Goal: Use online tool/utility

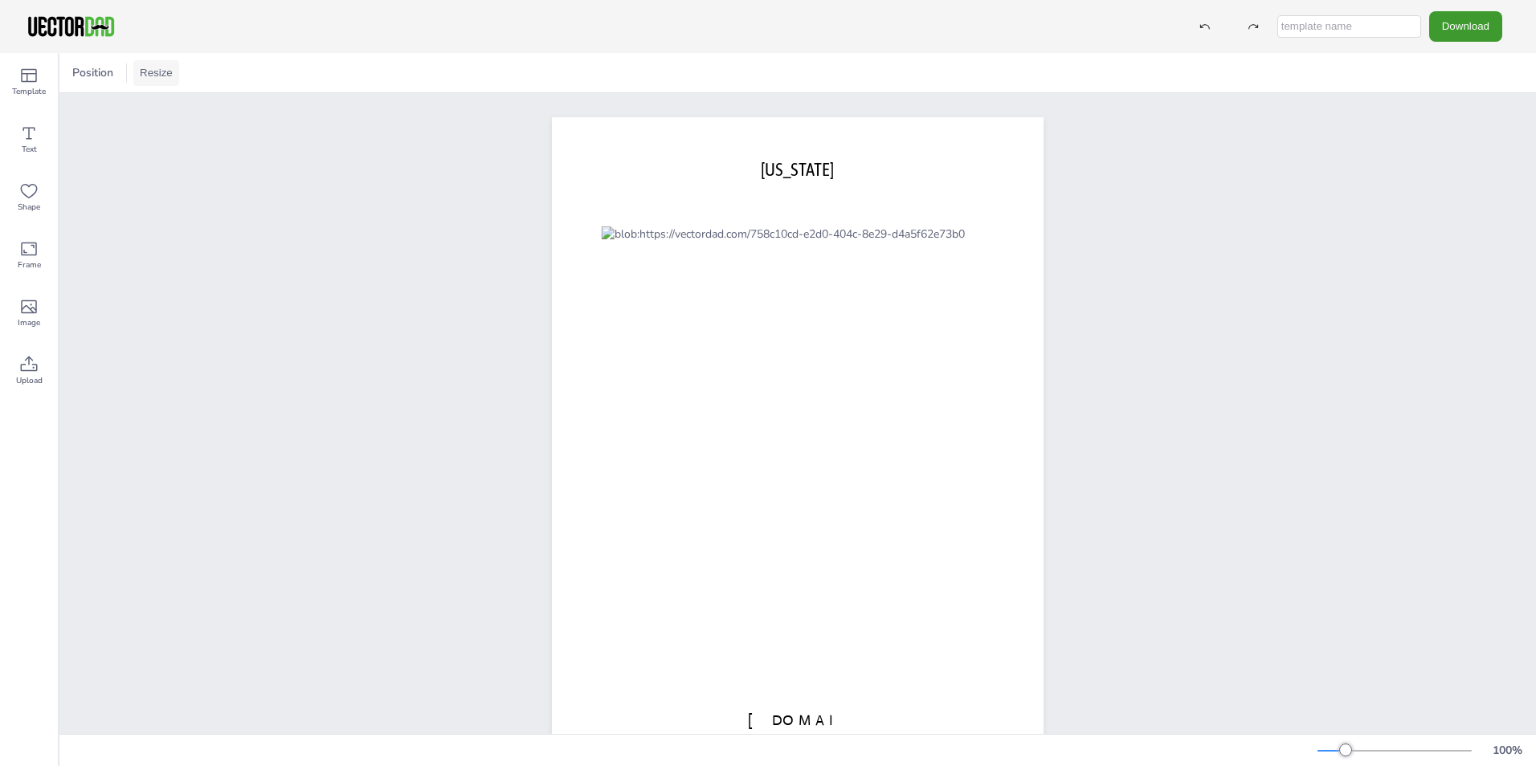
click at [158, 76] on button "Resize" at bounding box center [156, 73] width 46 height 26
click at [197, 76] on li "A4 (8.25in x 11.75in)" at bounding box center [200, 74] width 135 height 31
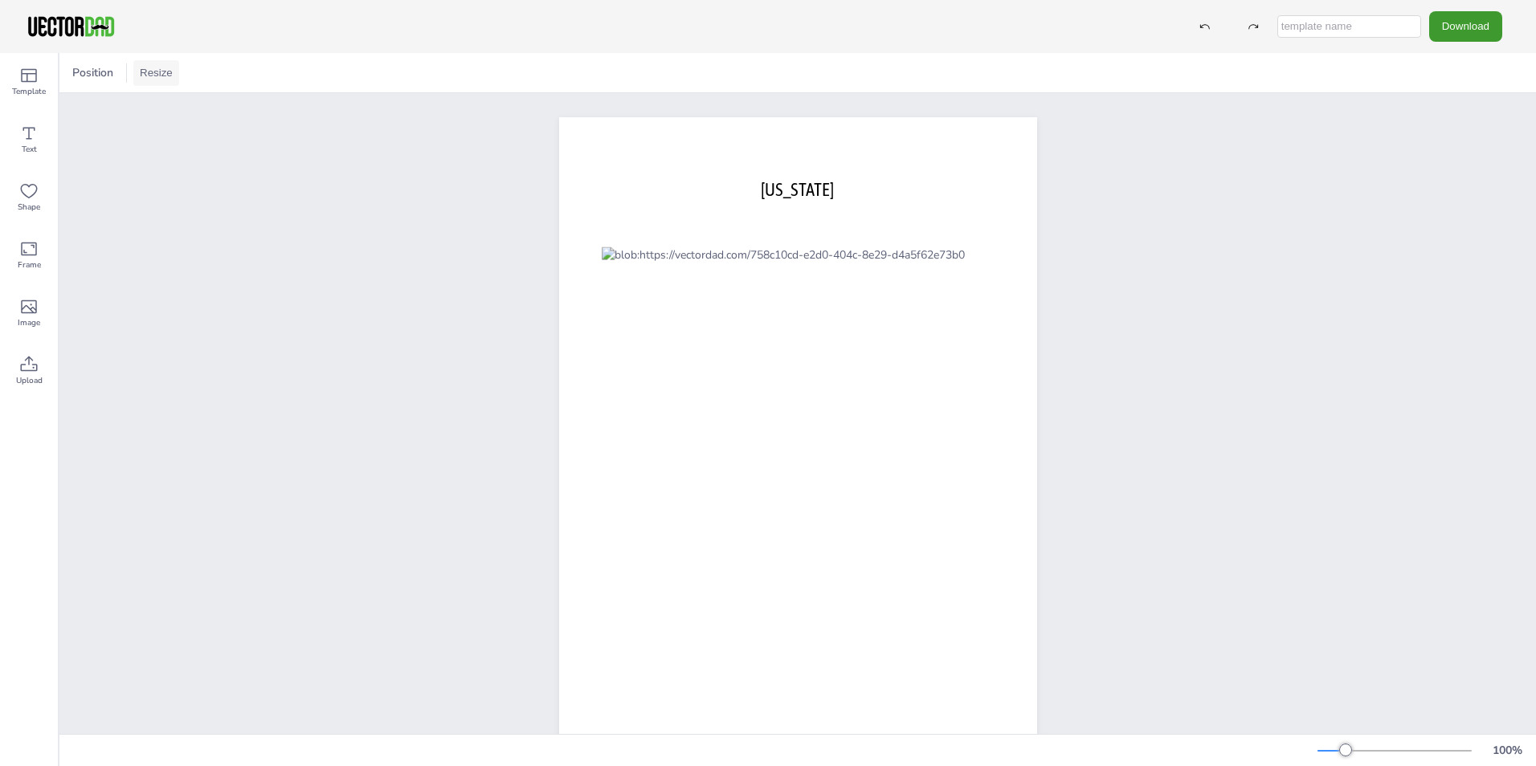
click at [159, 76] on button "Resize" at bounding box center [156, 73] width 46 height 26
click at [178, 116] on li "US Letter (8.5in x 11in)" at bounding box center [200, 105] width 135 height 31
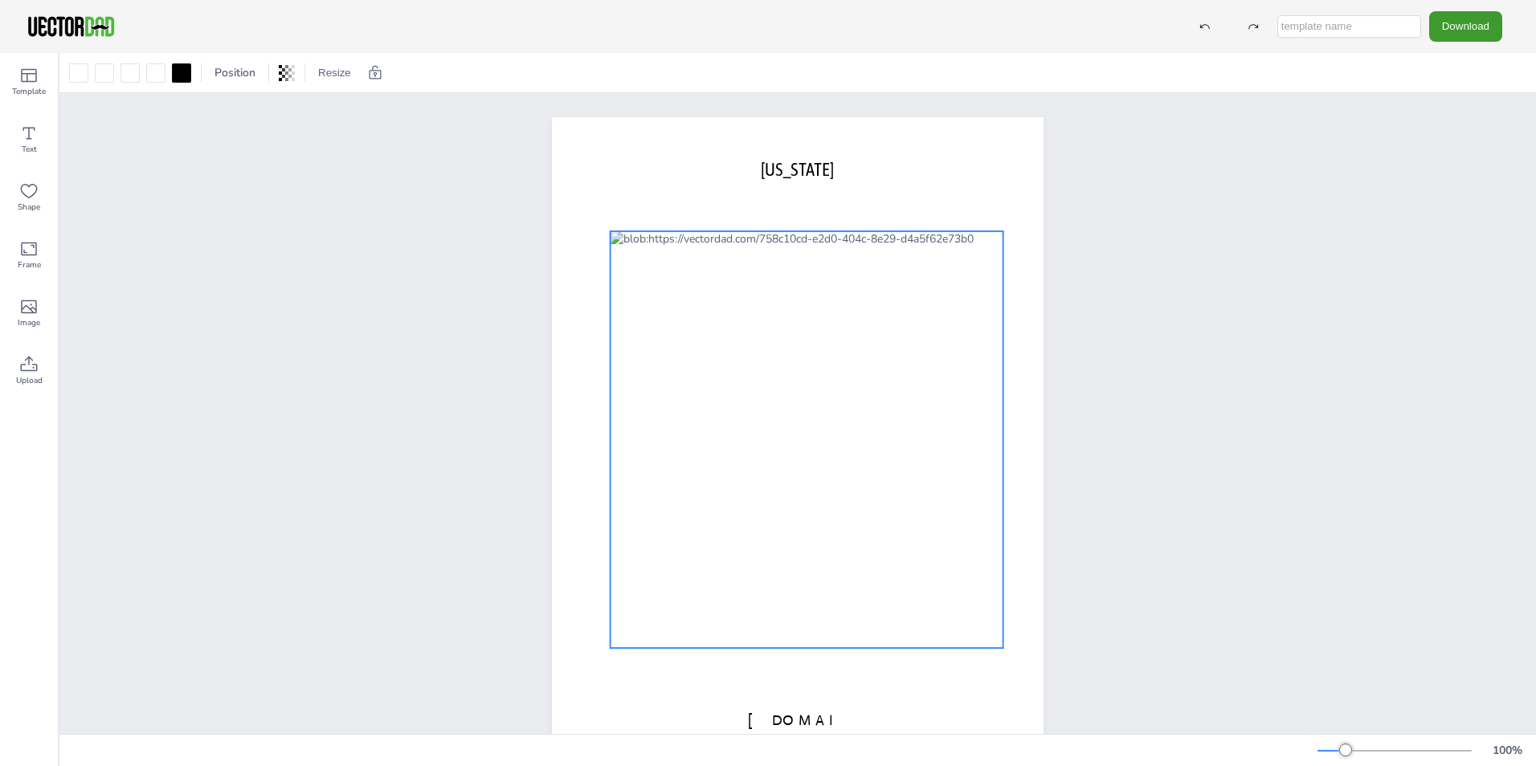
drag, startPoint x: 823, startPoint y: 506, endPoint x: 832, endPoint y: 511, distance: 10.1
click at [832, 511] on div at bounding box center [807, 439] width 393 height 417
click at [771, 202] on icon at bounding box center [780, 199] width 19 height 19
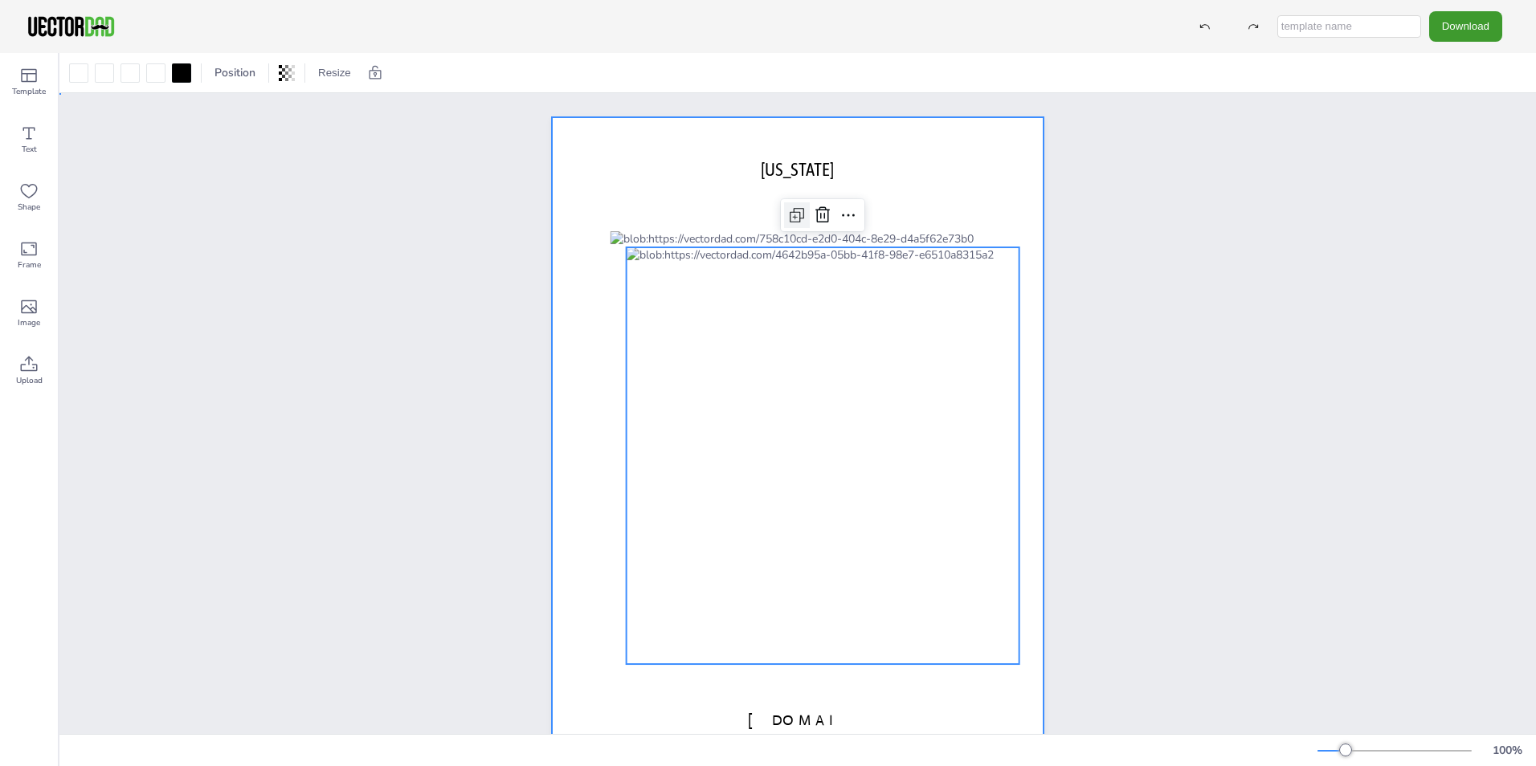
click at [765, 202] on div at bounding box center [798, 434] width 492 height 635
click at [760, 332] on div at bounding box center [823, 455] width 393 height 417
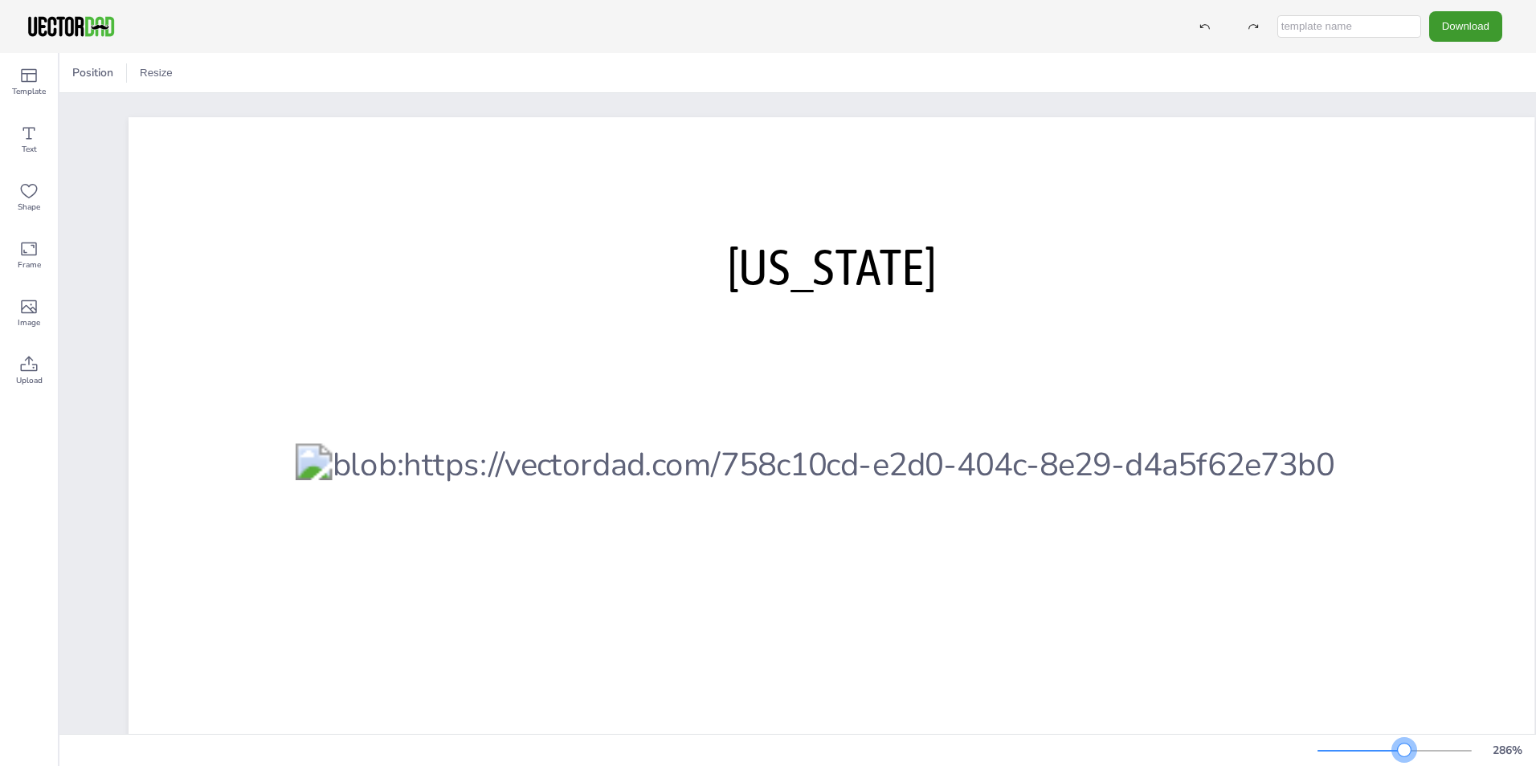
drag, startPoint x: 1342, startPoint y: 750, endPoint x: 1404, endPoint y: 758, distance: 62.4
click at [1404, 758] on div "286 %" at bounding box center [1424, 751] width 212 height 26
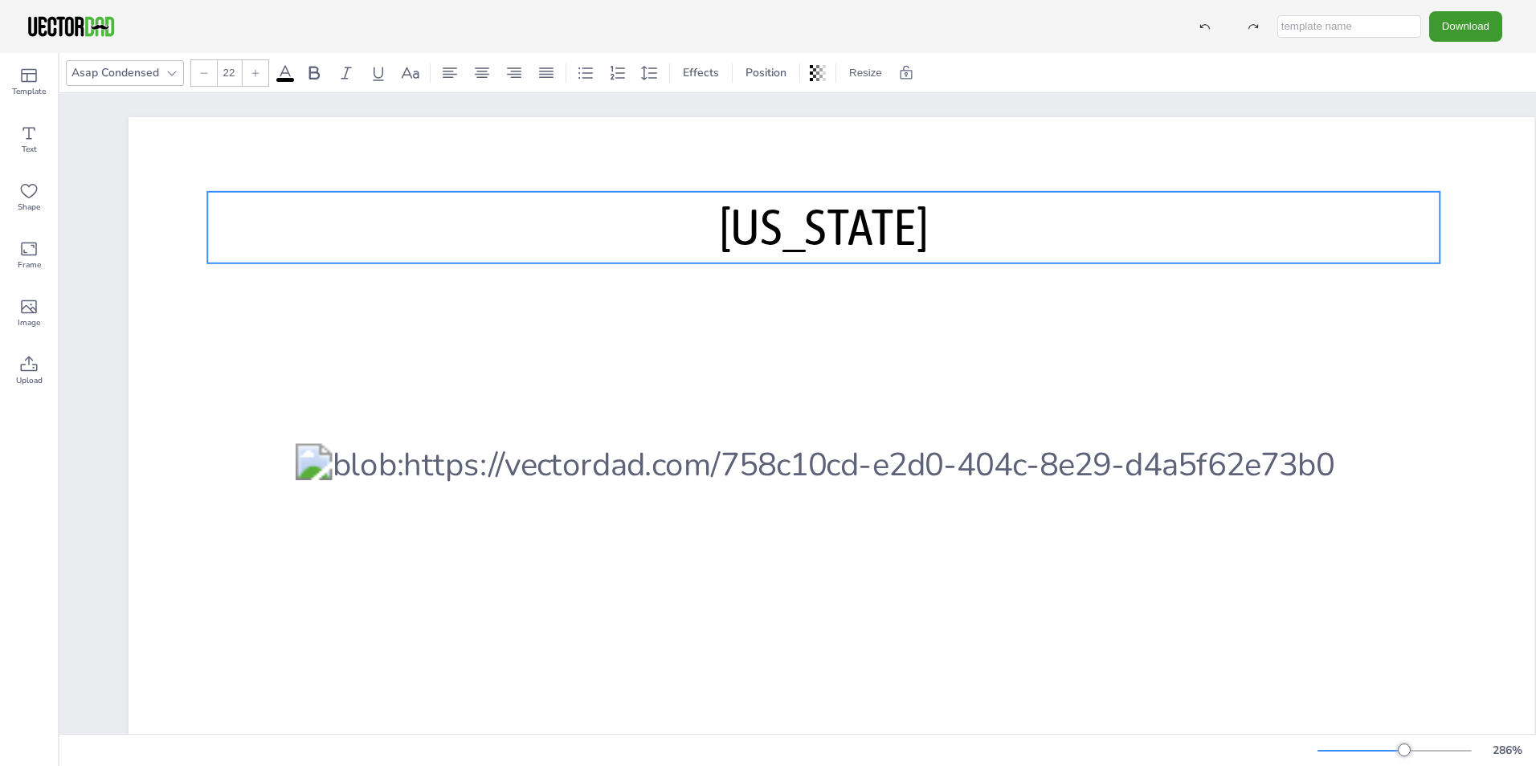
drag, startPoint x: 1159, startPoint y: 270, endPoint x: 1156, endPoint y: 253, distance: 17.2
click at [1156, 253] on p "[US_STATE]" at bounding box center [823, 227] width 1232 height 71
drag, startPoint x: 1477, startPoint y: 619, endPoint x: 1477, endPoint y: 290, distance: 328.6
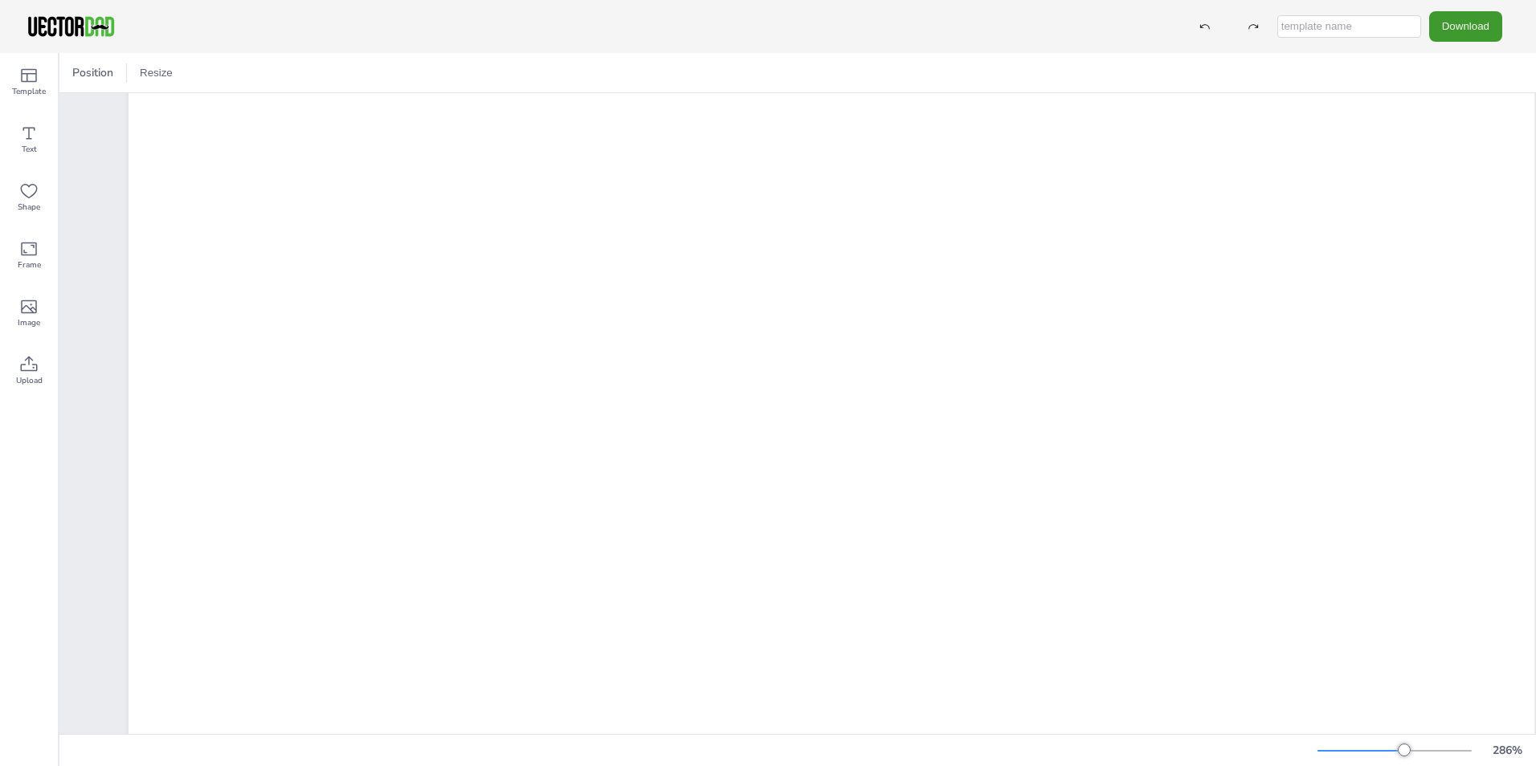
scroll to position [1001, 0]
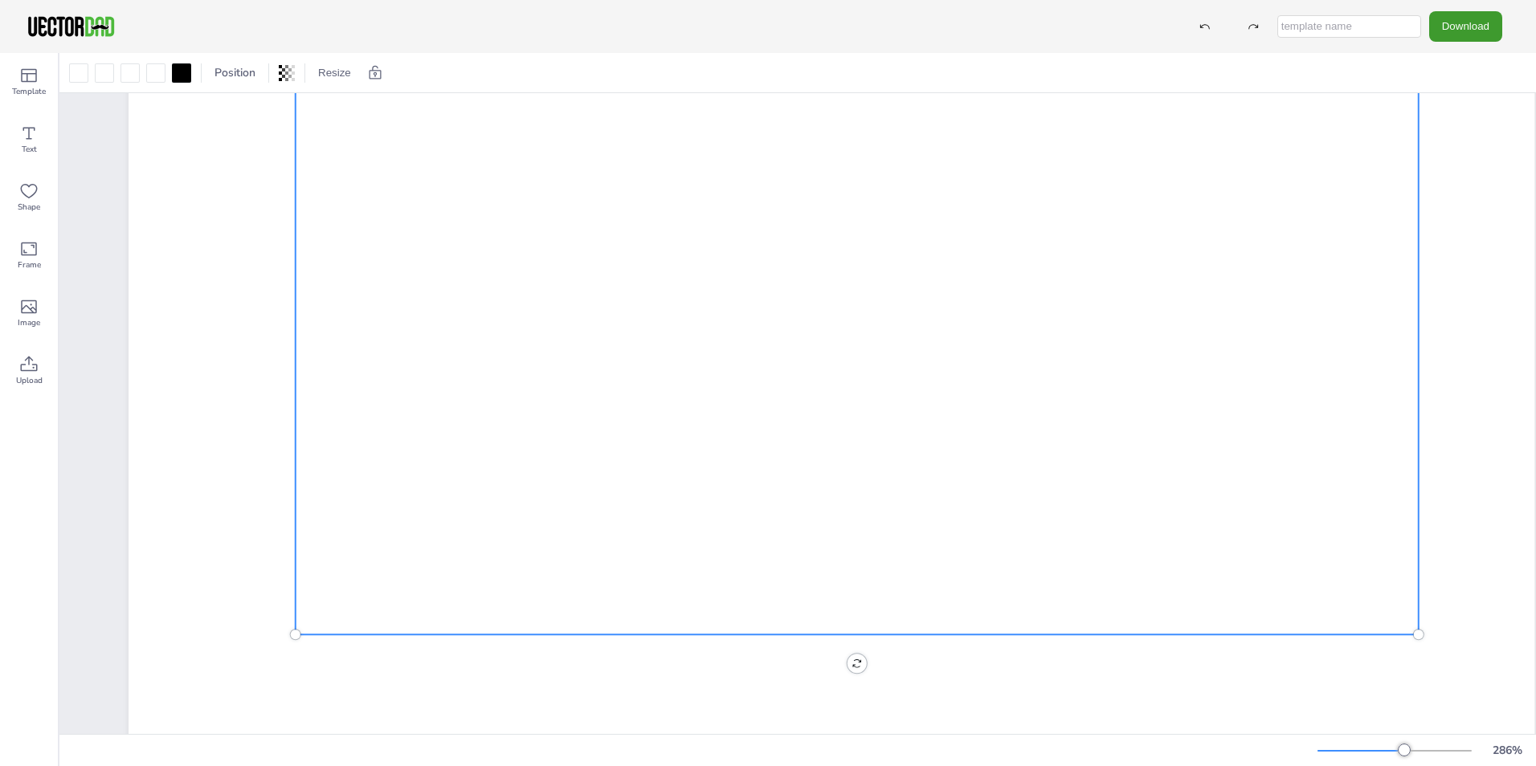
click at [1200, 482] on div at bounding box center [857, 38] width 1123 height 1192
click at [288, 79] on icon at bounding box center [286, 73] width 3 height 16
click at [84, 67] on div at bounding box center [78, 72] width 19 height 19
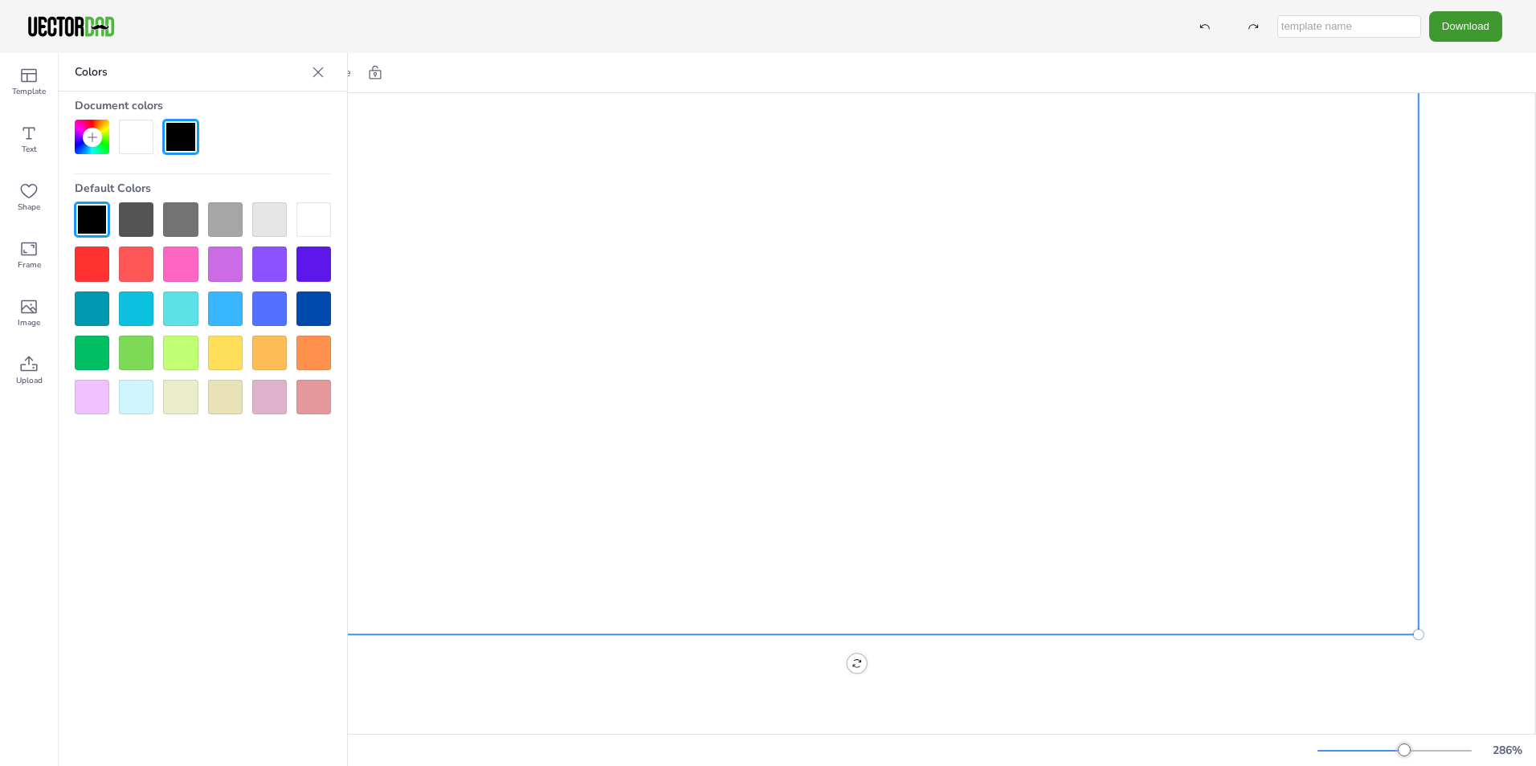
click at [100, 252] on div at bounding box center [92, 264] width 35 height 35
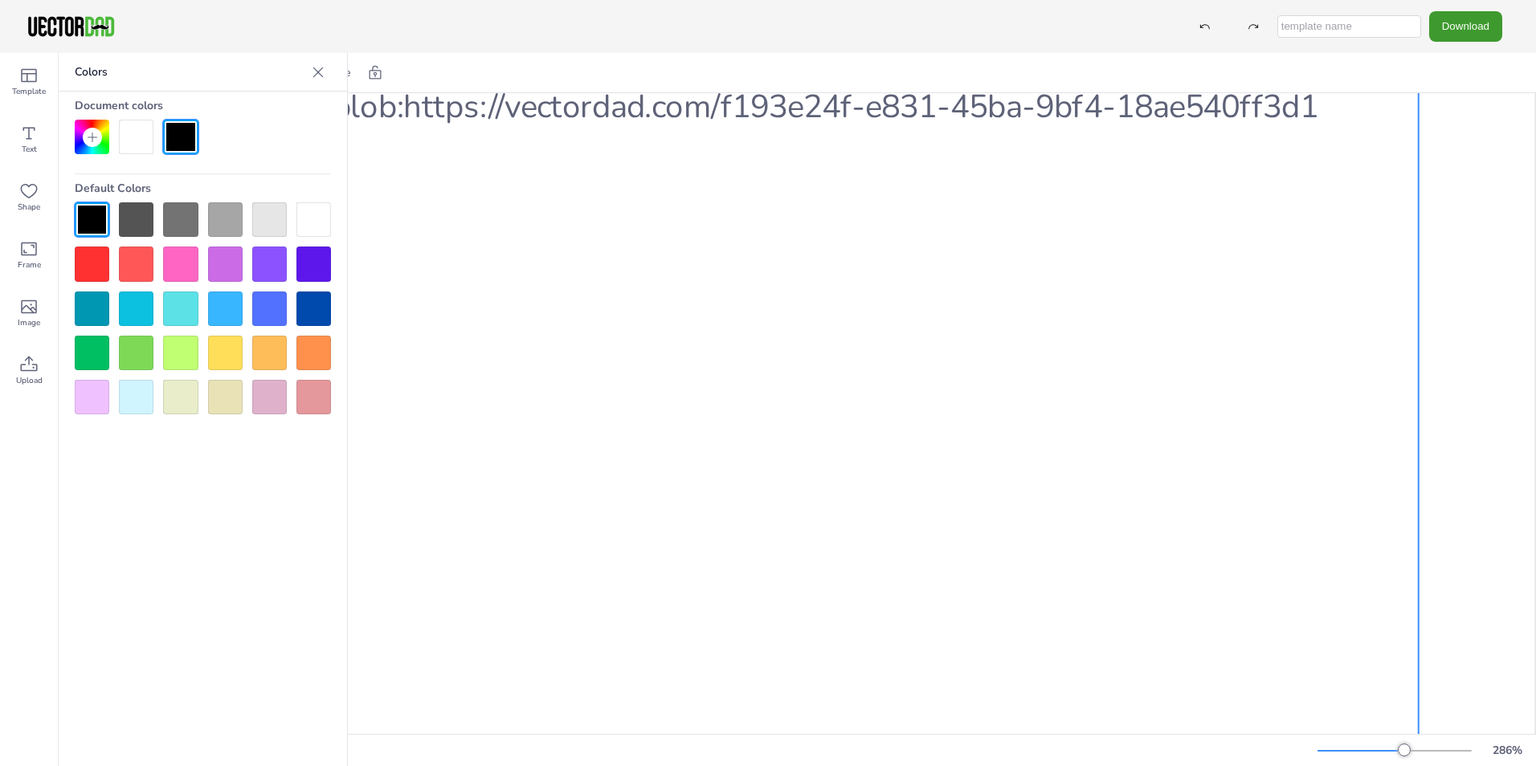
scroll to position [599, 0]
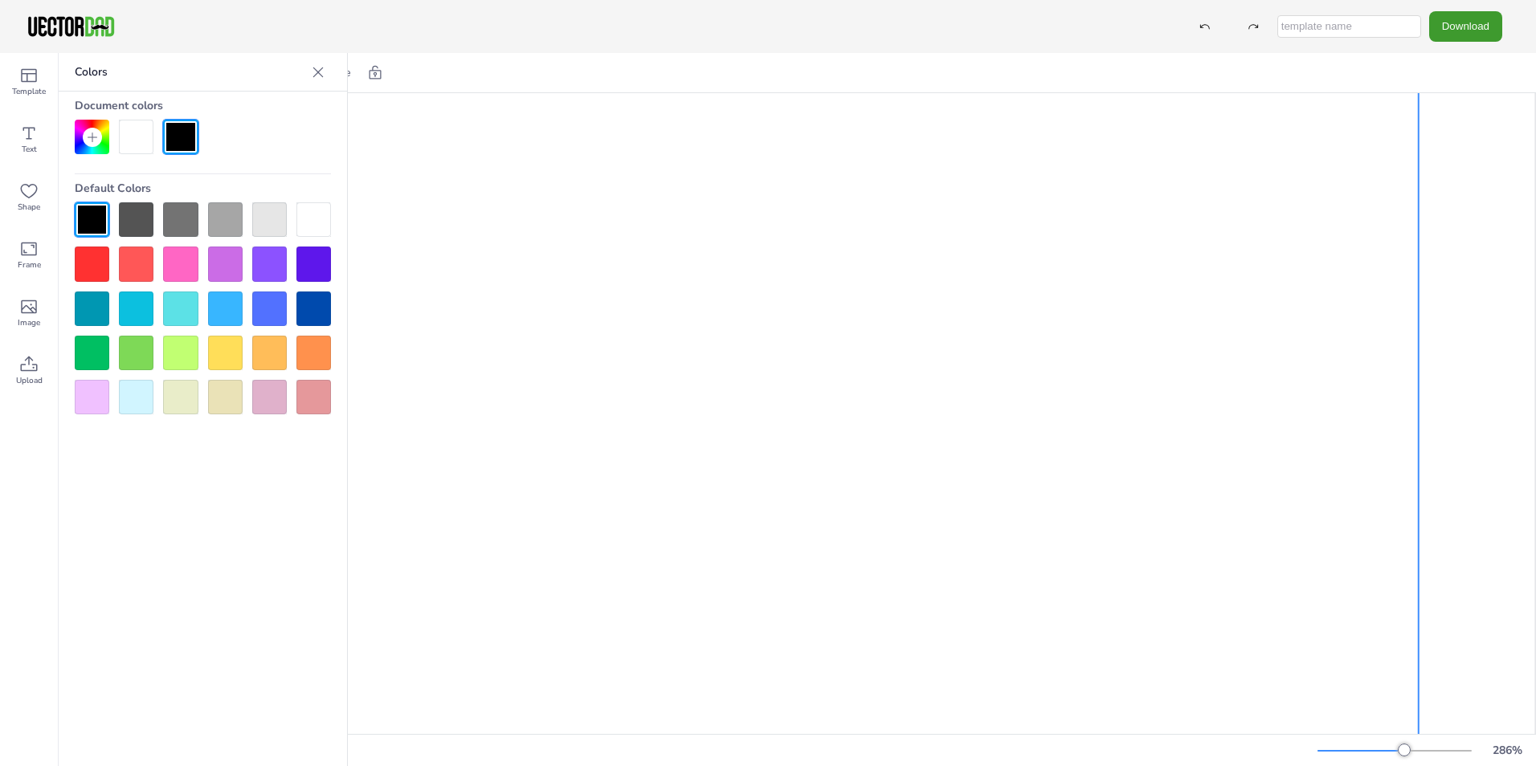
click at [95, 216] on div at bounding box center [92, 219] width 35 height 35
click at [140, 136] on div at bounding box center [136, 137] width 35 height 35
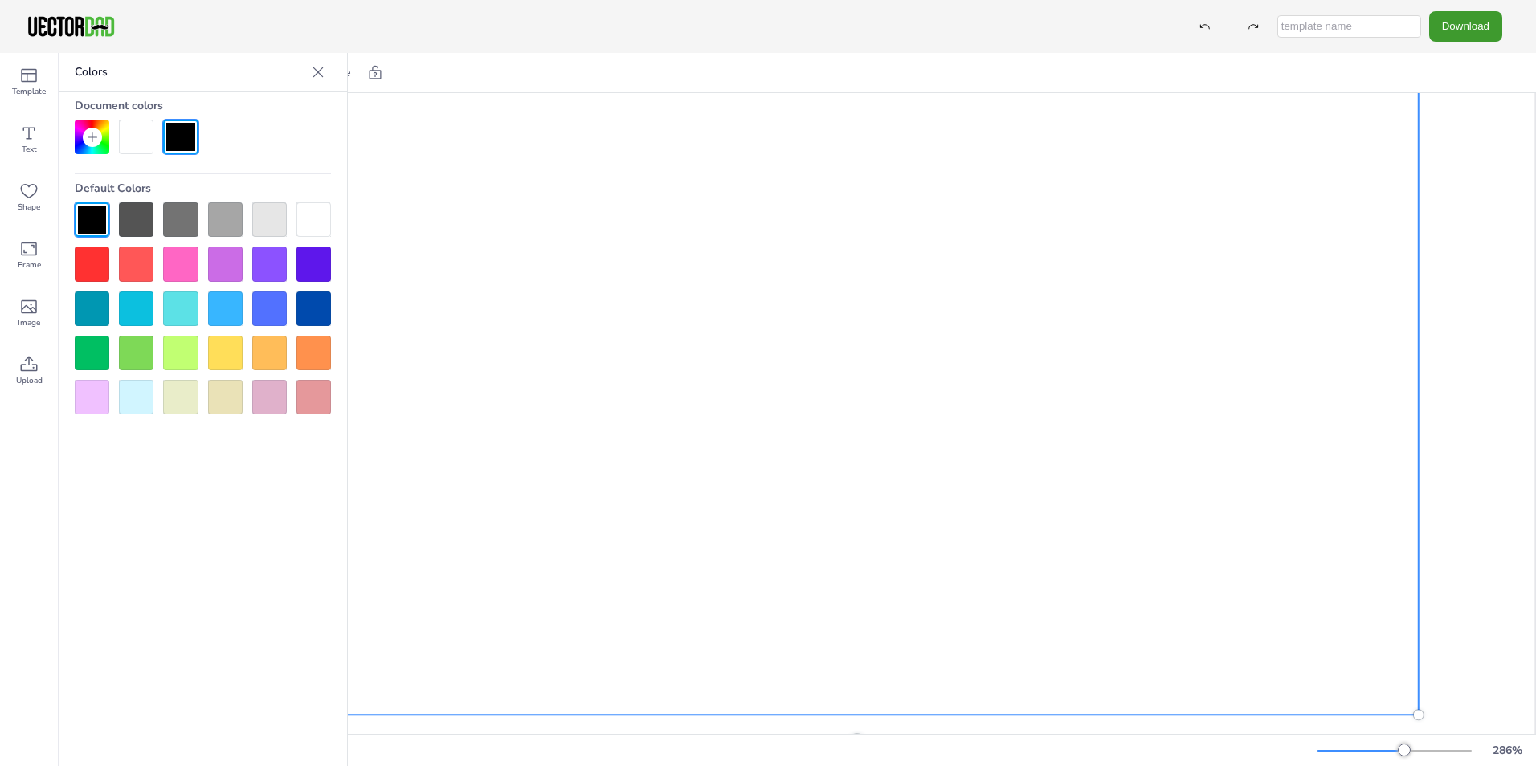
click at [1212, 585] on div at bounding box center [857, 119] width 1123 height 1192
click at [1206, 584] on div at bounding box center [857, 119] width 1123 height 1192
click at [1199, 597] on div at bounding box center [857, 119] width 1123 height 1192
click at [185, 345] on div at bounding box center [180, 353] width 35 height 35
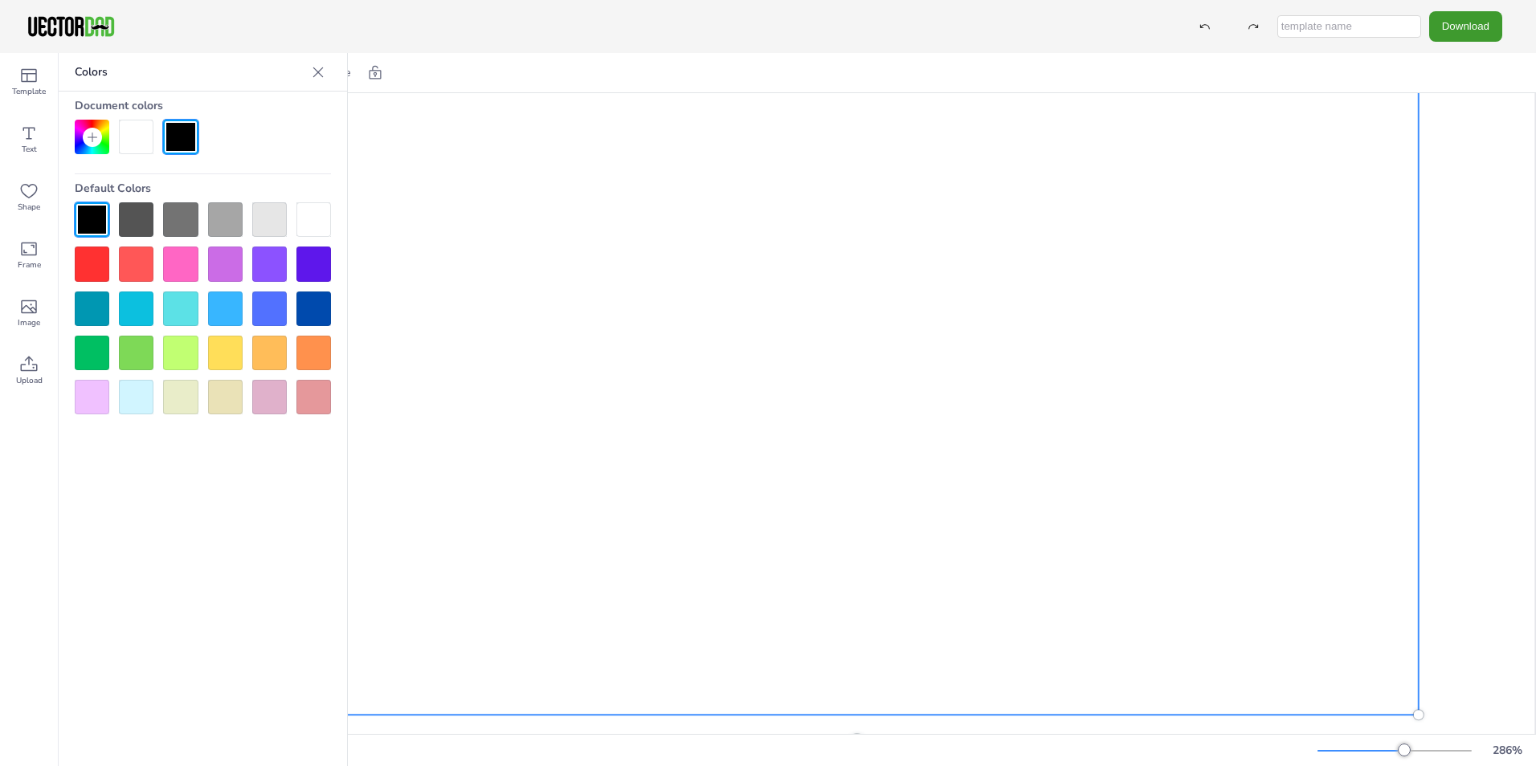
click at [137, 146] on div at bounding box center [136, 137] width 35 height 35
click at [27, 307] on icon at bounding box center [28, 306] width 19 height 19
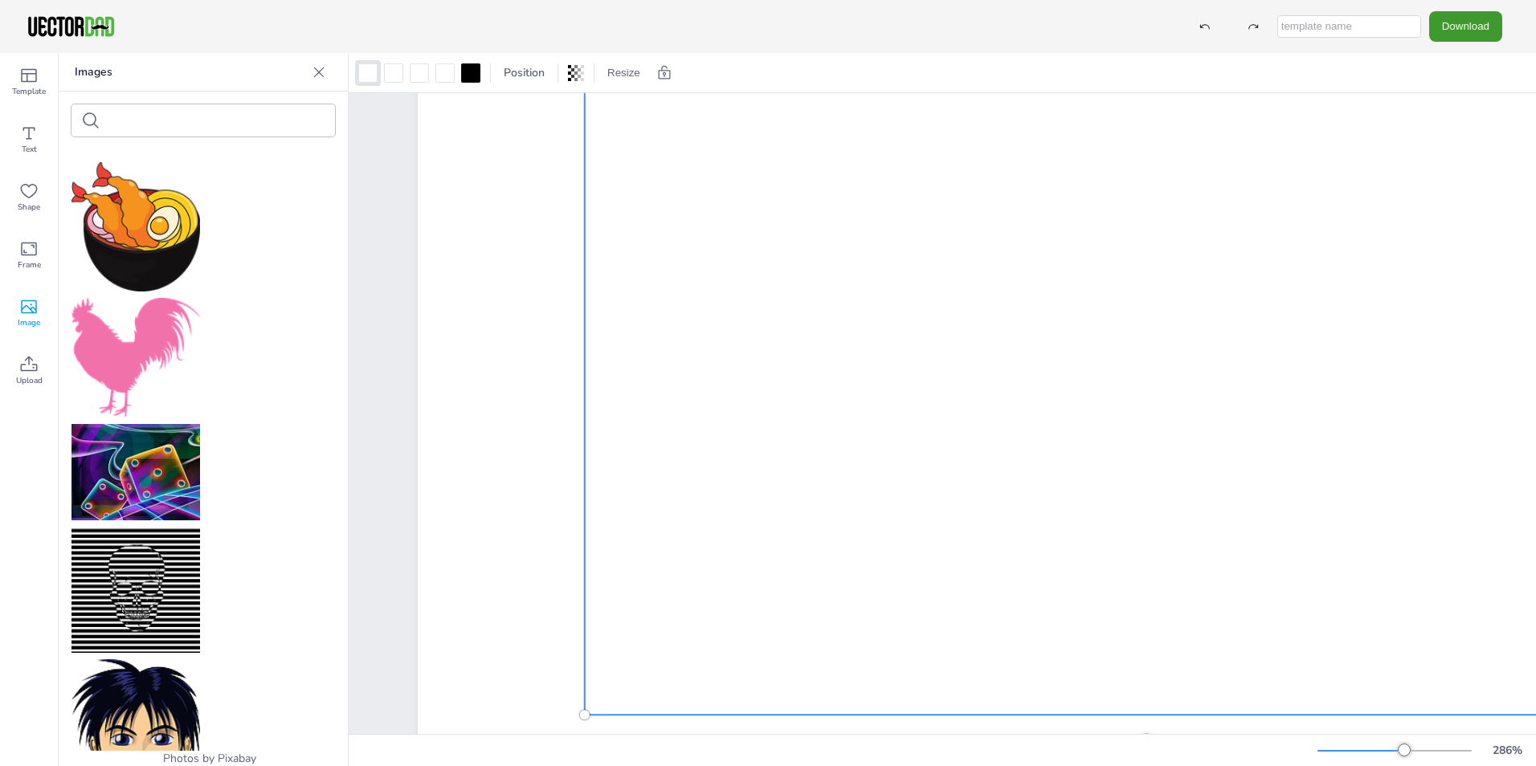
click at [27, 307] on icon at bounding box center [28, 306] width 19 height 19
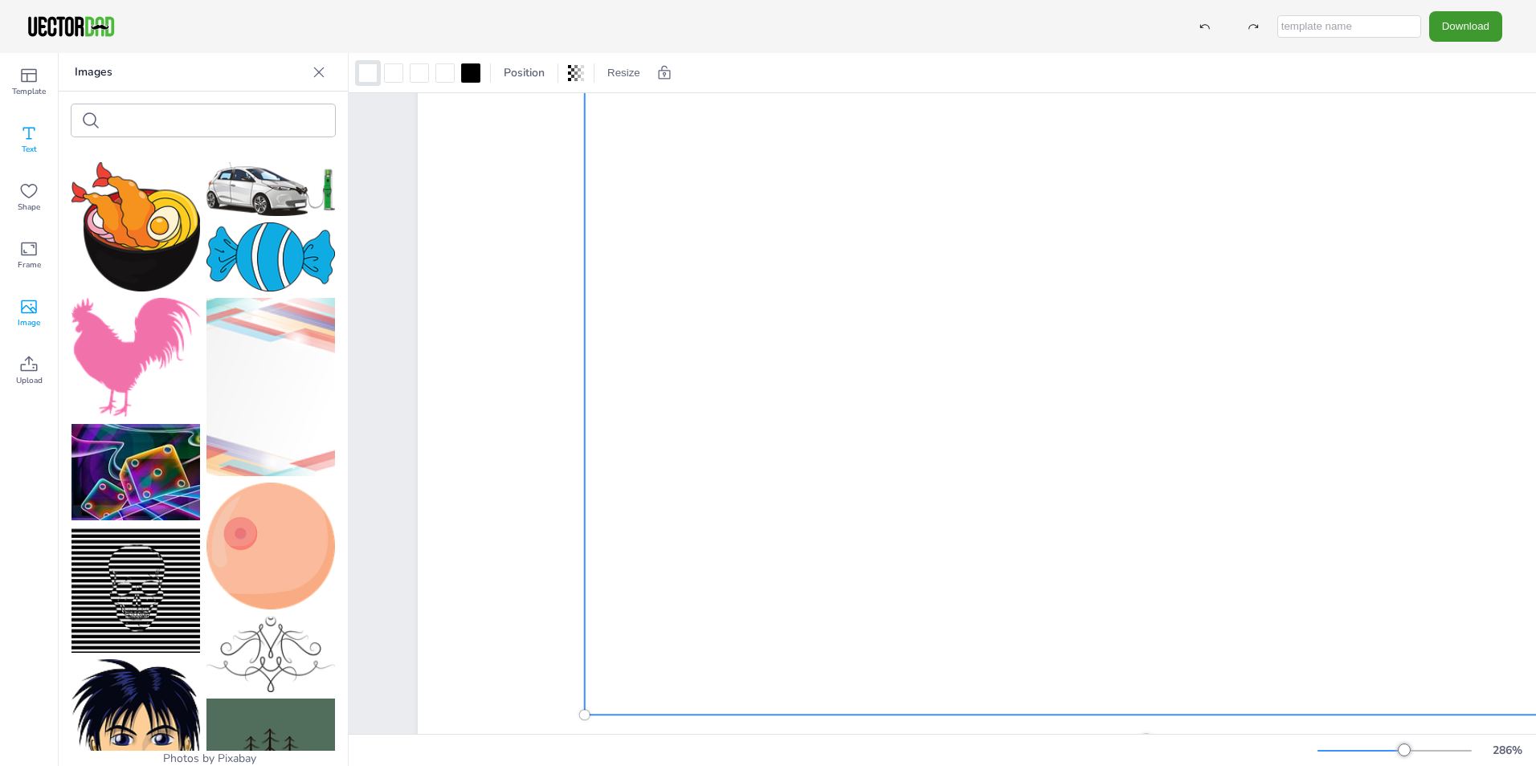
click at [24, 124] on icon at bounding box center [28, 133] width 19 height 19
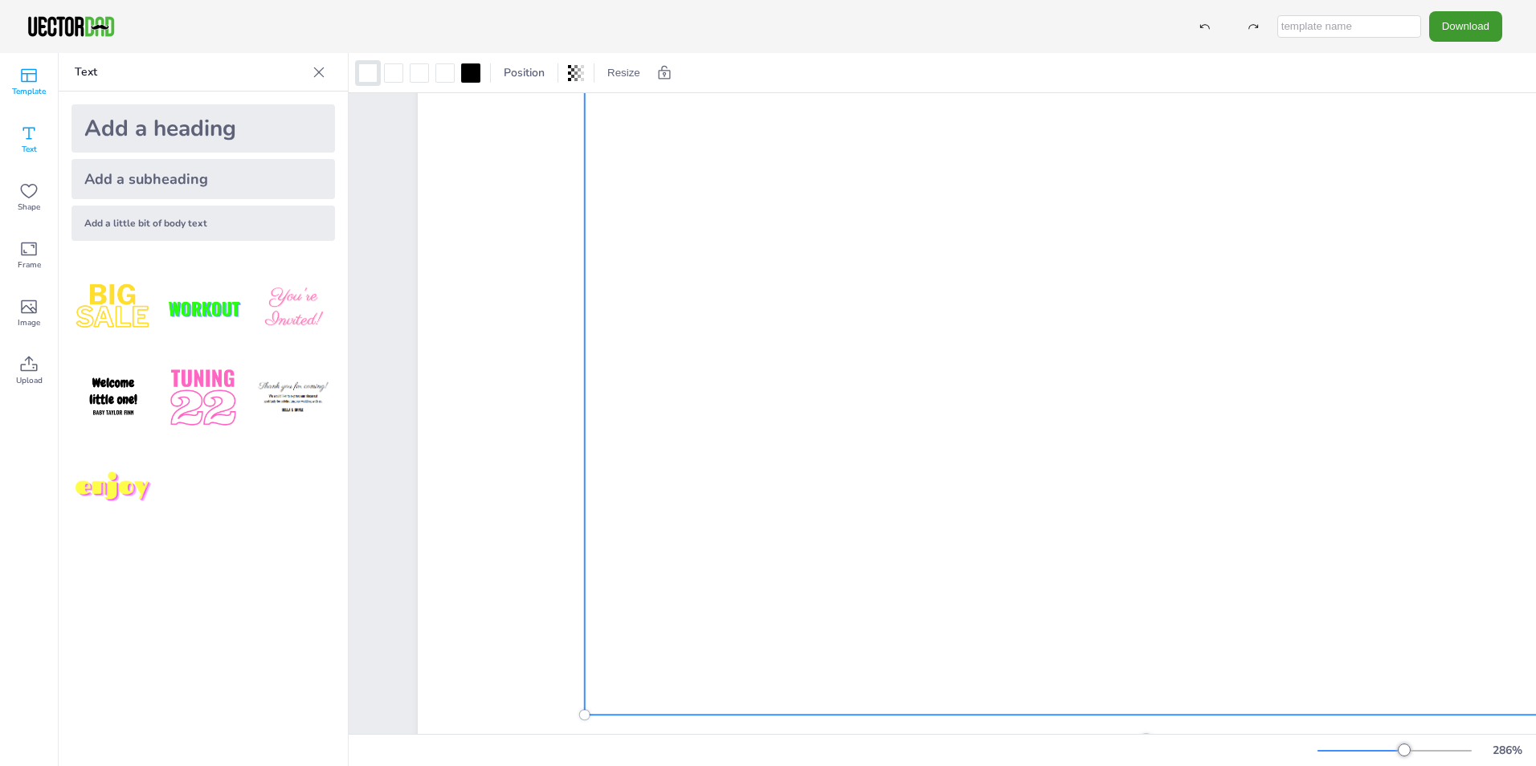
click at [40, 81] on div "Template" at bounding box center [29, 82] width 58 height 58
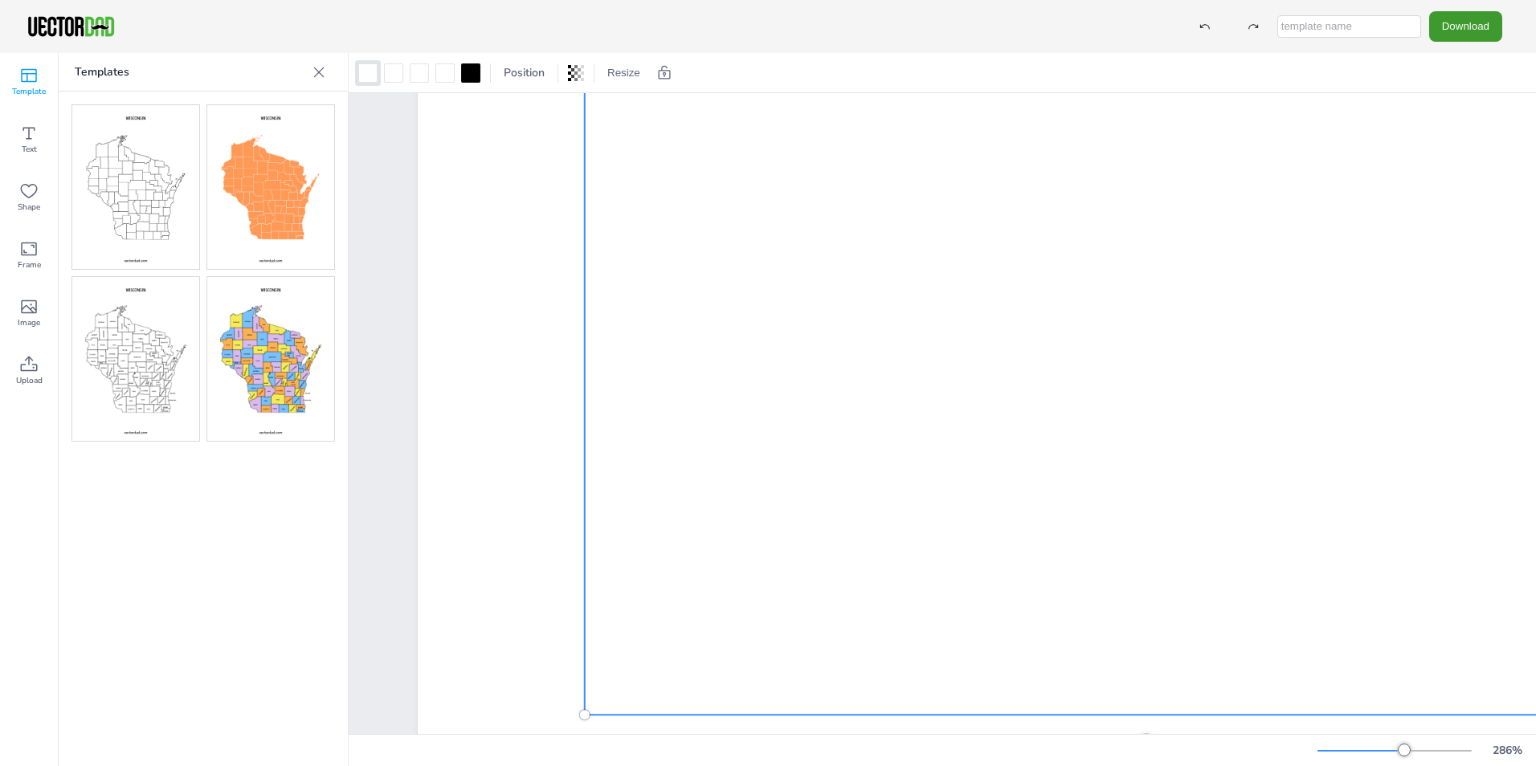
click at [172, 341] on img at bounding box center [135, 359] width 127 height 164
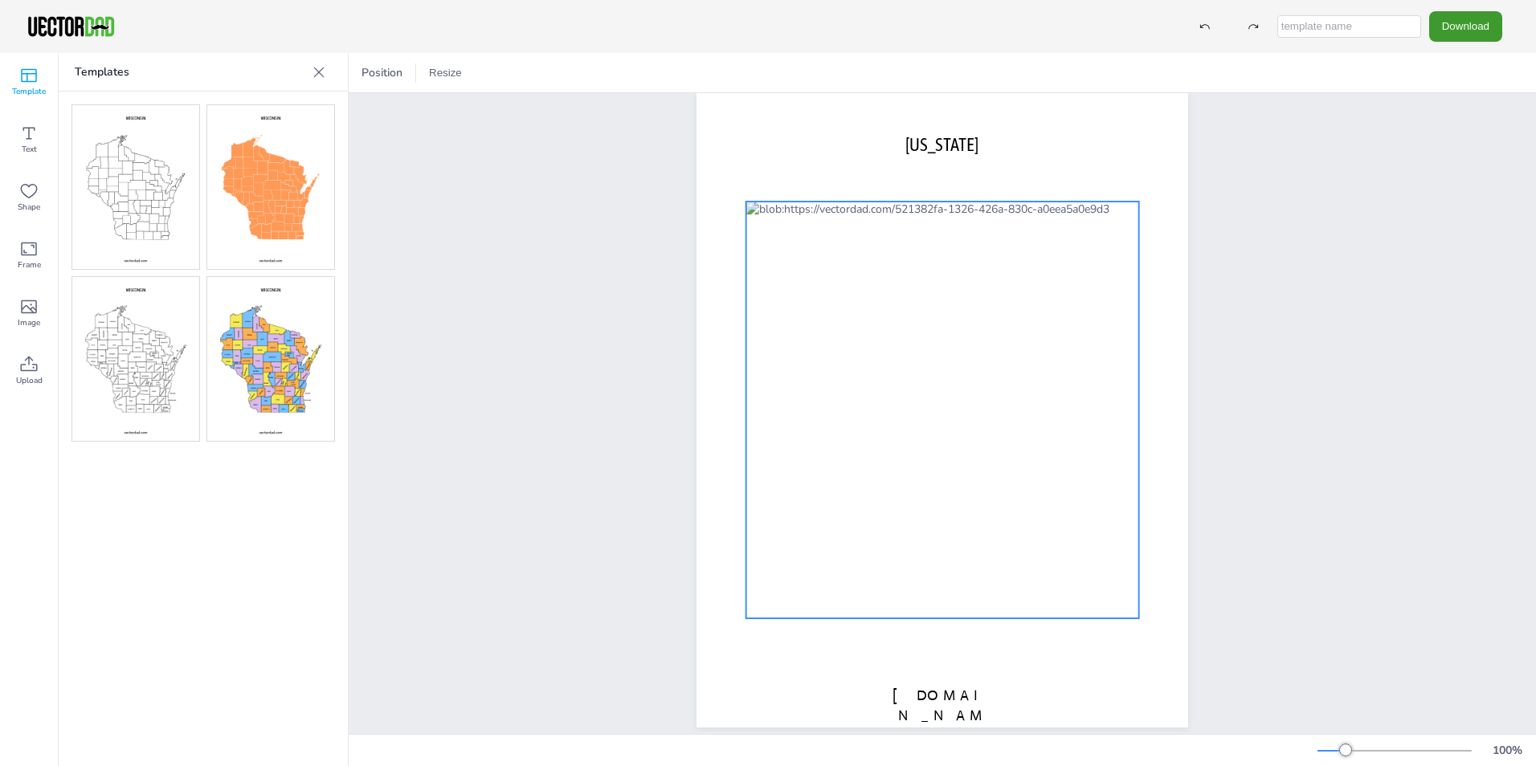
scroll to position [0, 0]
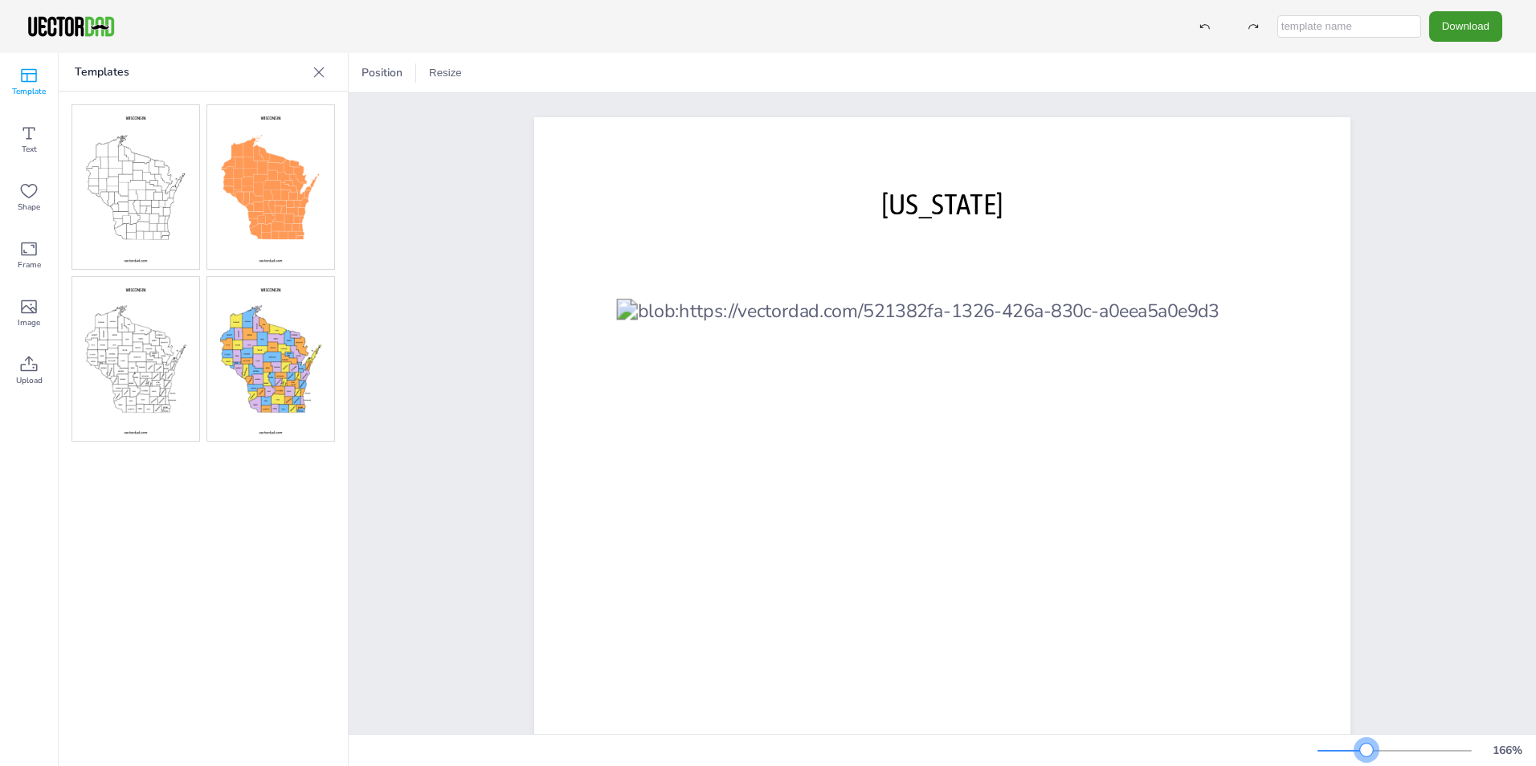
drag, startPoint x: 1347, startPoint y: 749, endPoint x: 1367, endPoint y: 752, distance: 20.3
click at [1367, 752] on div at bounding box center [1366, 750] width 13 height 13
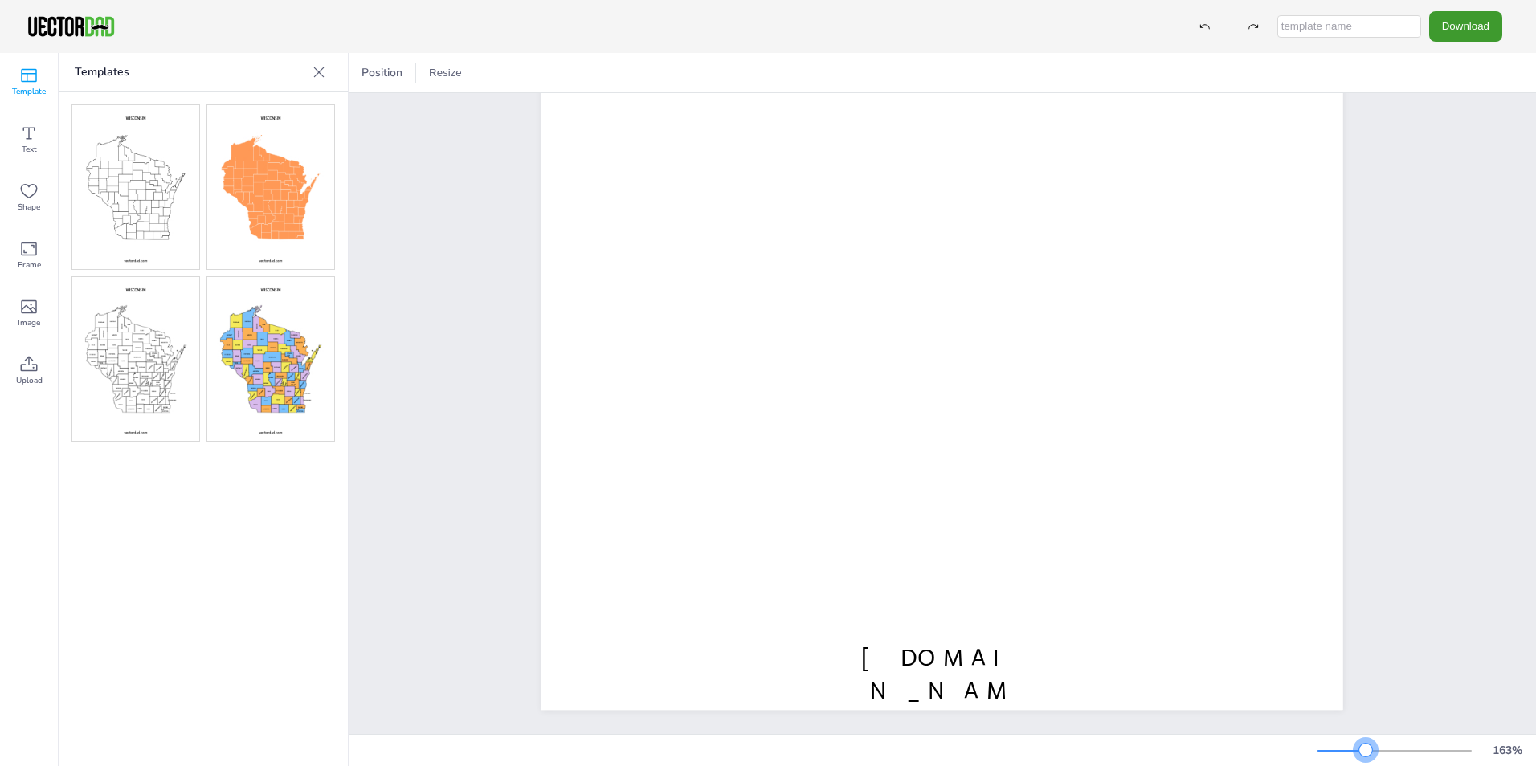
scroll to position [443, 0]
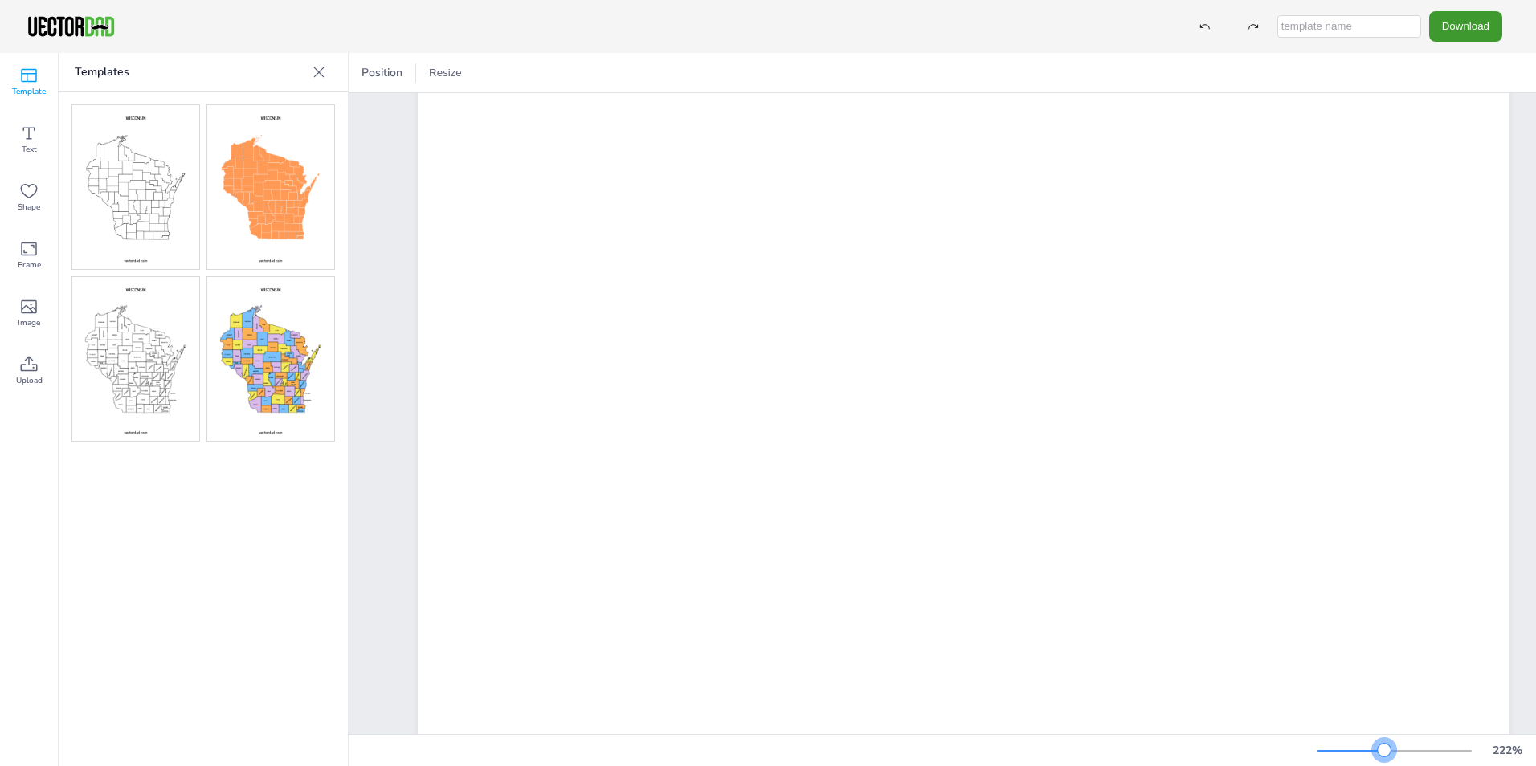
drag, startPoint x: 1365, startPoint y: 752, endPoint x: 1384, endPoint y: 756, distance: 19.7
click at [1384, 756] on div at bounding box center [1384, 750] width 13 height 13
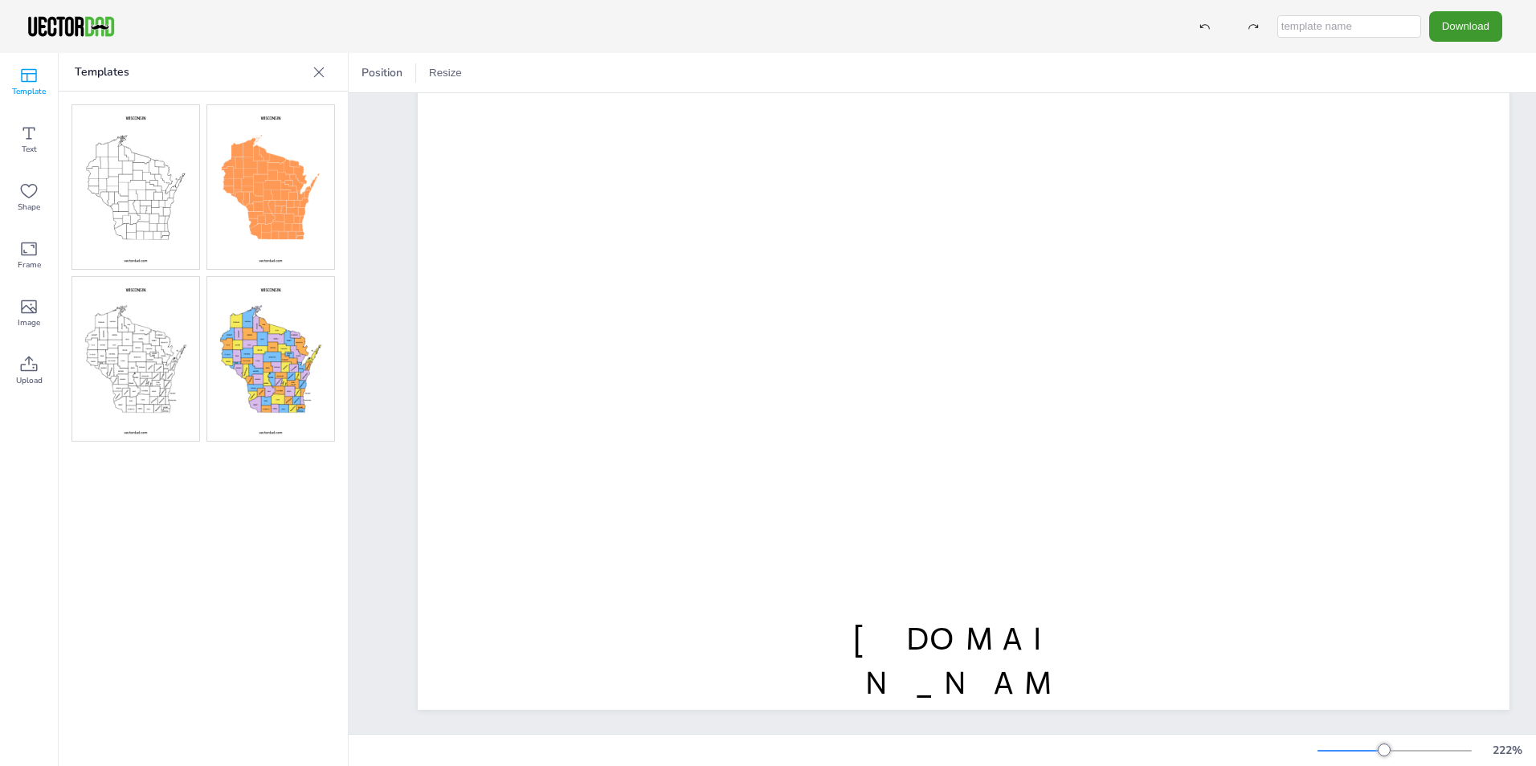
click at [265, 234] on img at bounding box center [270, 187] width 127 height 164
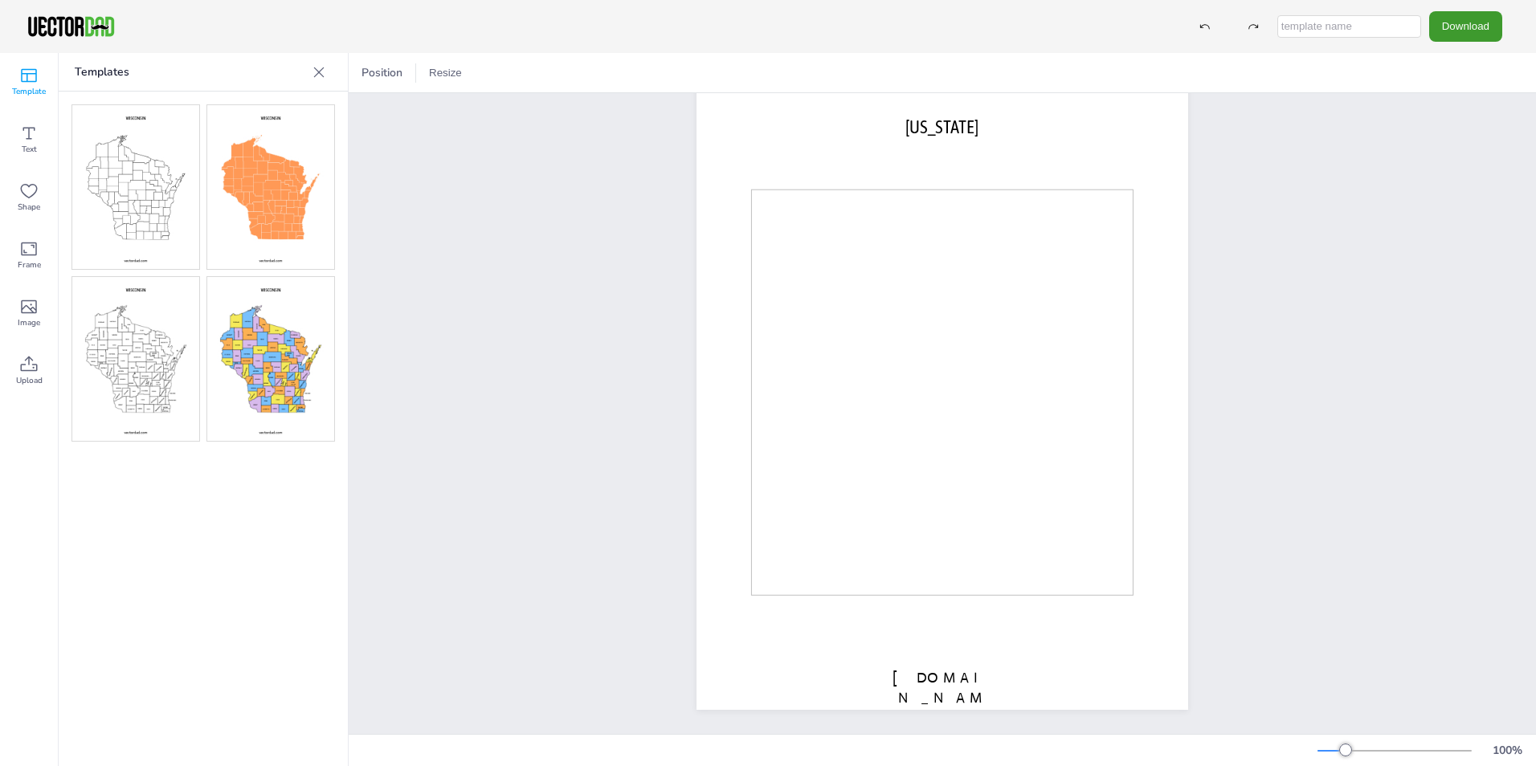
scroll to position [55, 0]
click at [125, 224] on img at bounding box center [135, 187] width 127 height 164
click at [170, 349] on img at bounding box center [135, 359] width 127 height 164
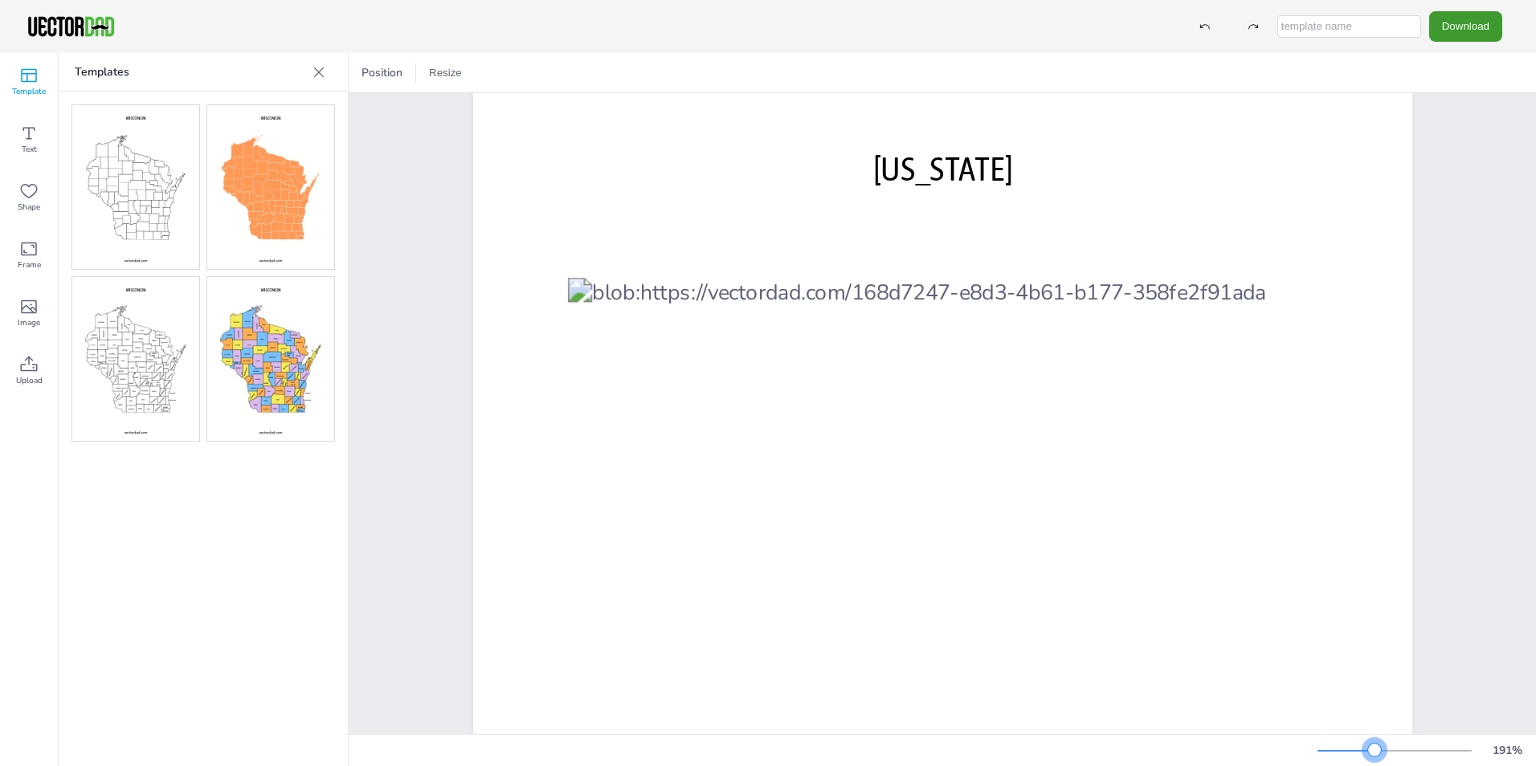
drag, startPoint x: 1346, startPoint y: 749, endPoint x: 1376, endPoint y: 753, distance: 30.8
click at [1376, 753] on div at bounding box center [1374, 750] width 13 height 13
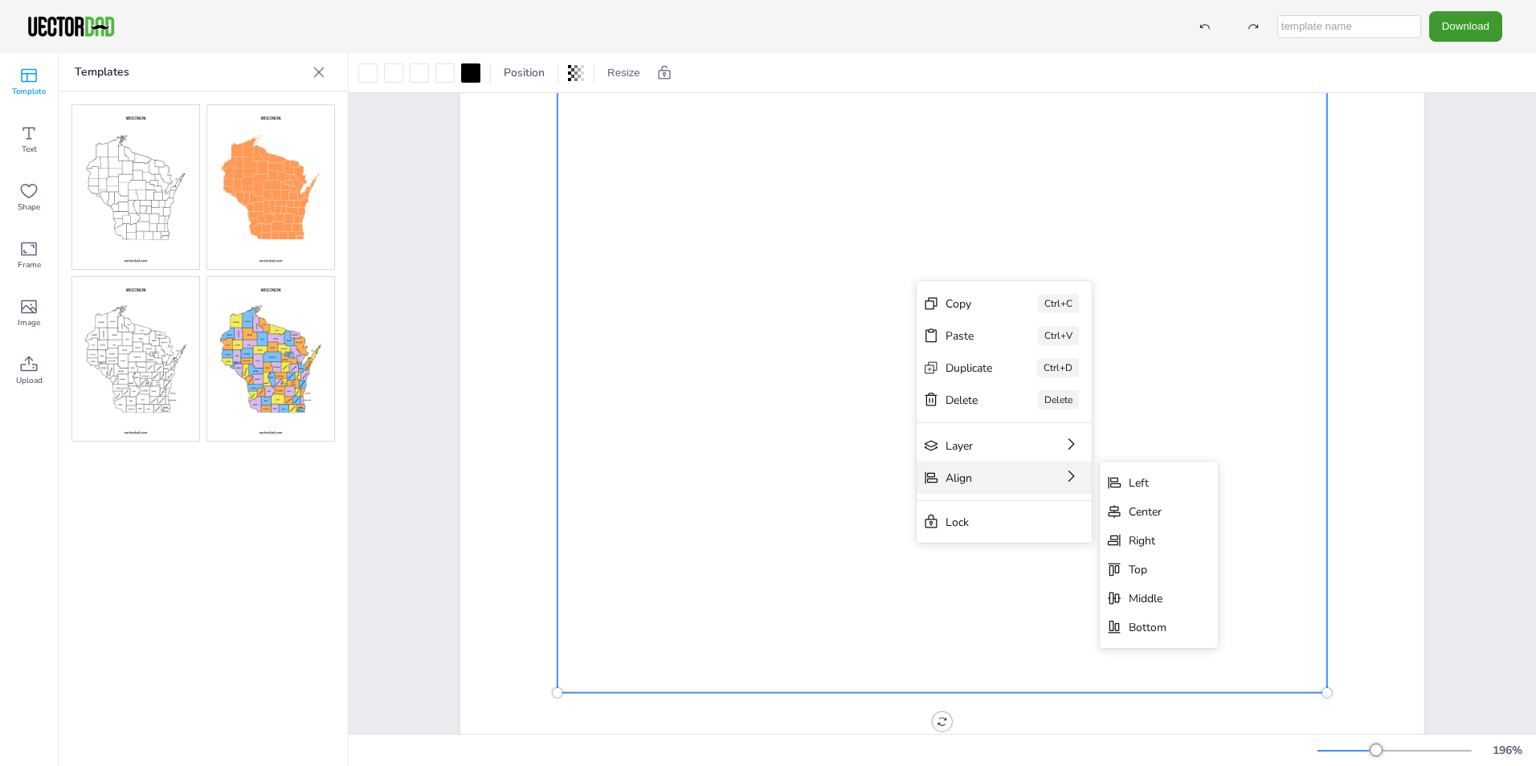
scroll to position [343, 0]
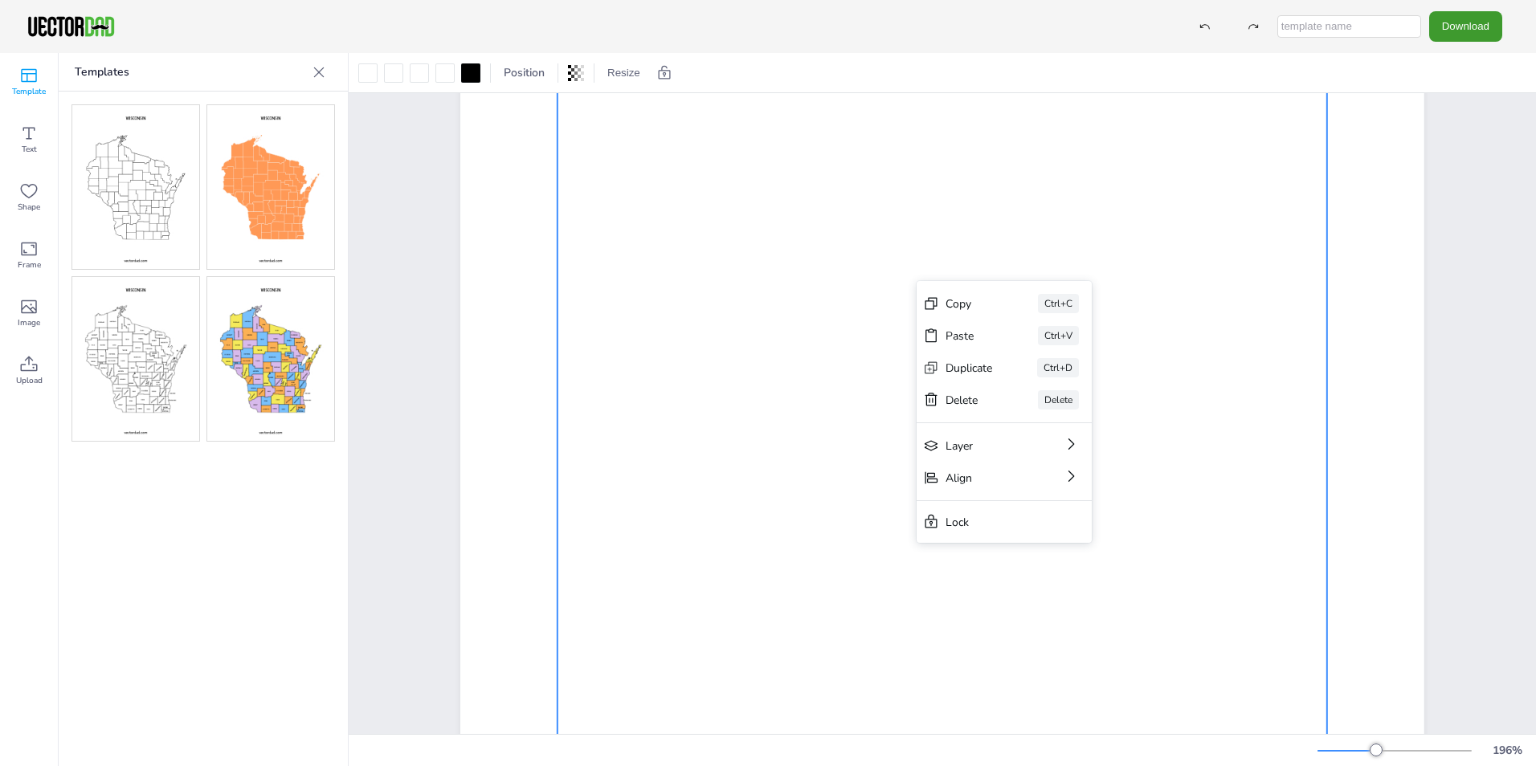
click at [1451, 436] on div "[DOMAIN_NAME] [US_STATE]" at bounding box center [942, 396] width 1102 height 1293
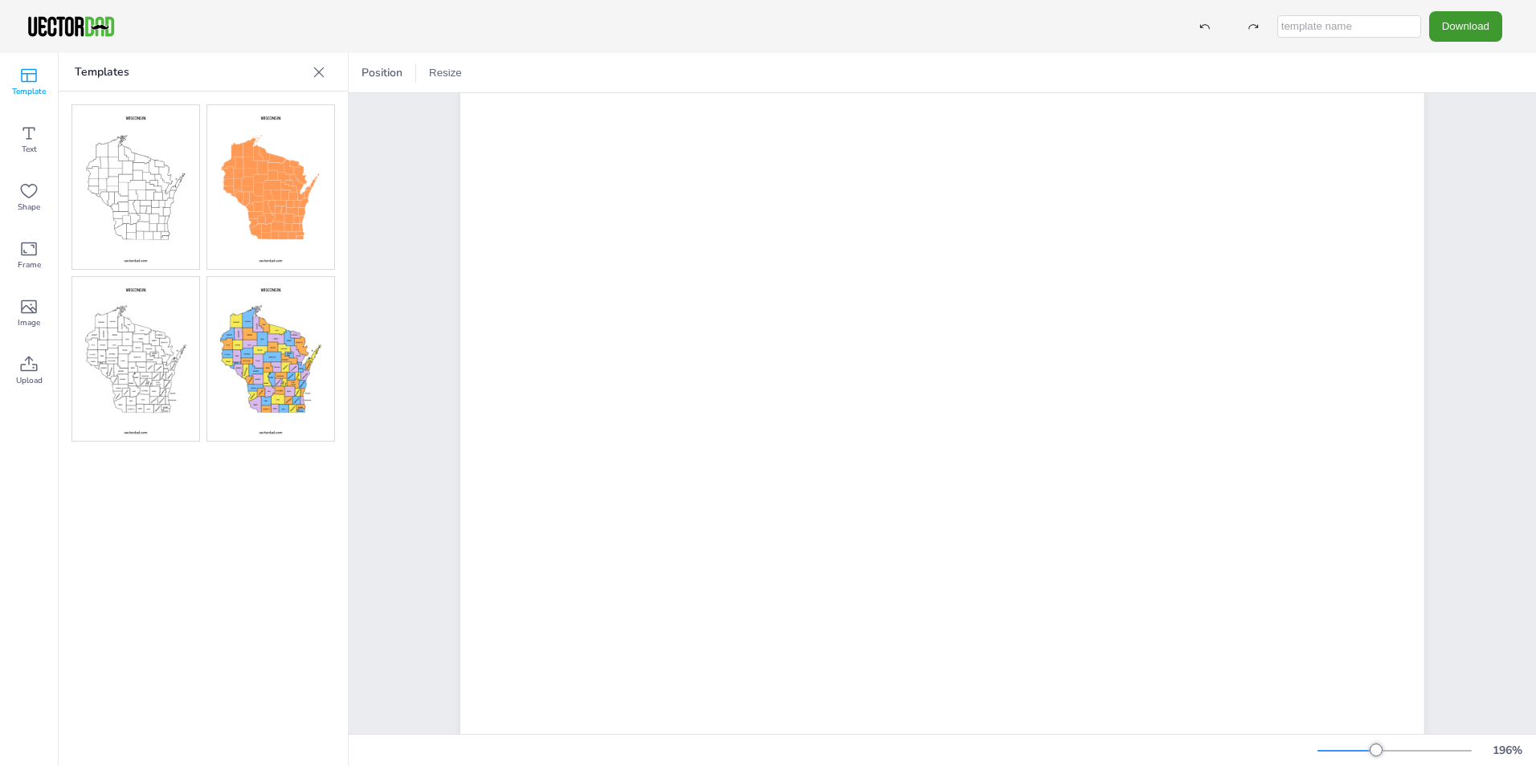
scroll to position [584, 0]
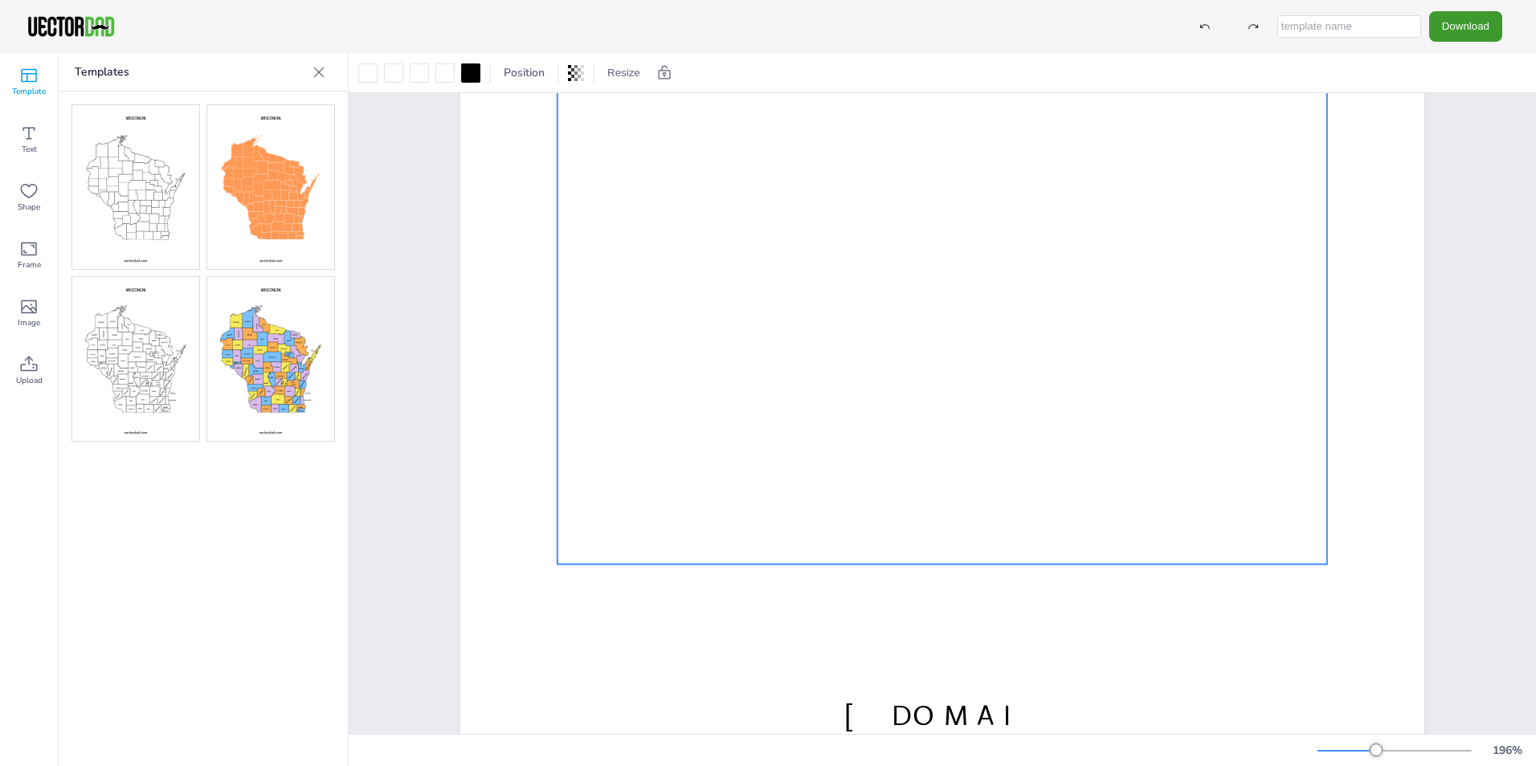
click at [1446, 392] on div "[DOMAIN_NAME] [US_STATE]" at bounding box center [942, 155] width 1102 height 1293
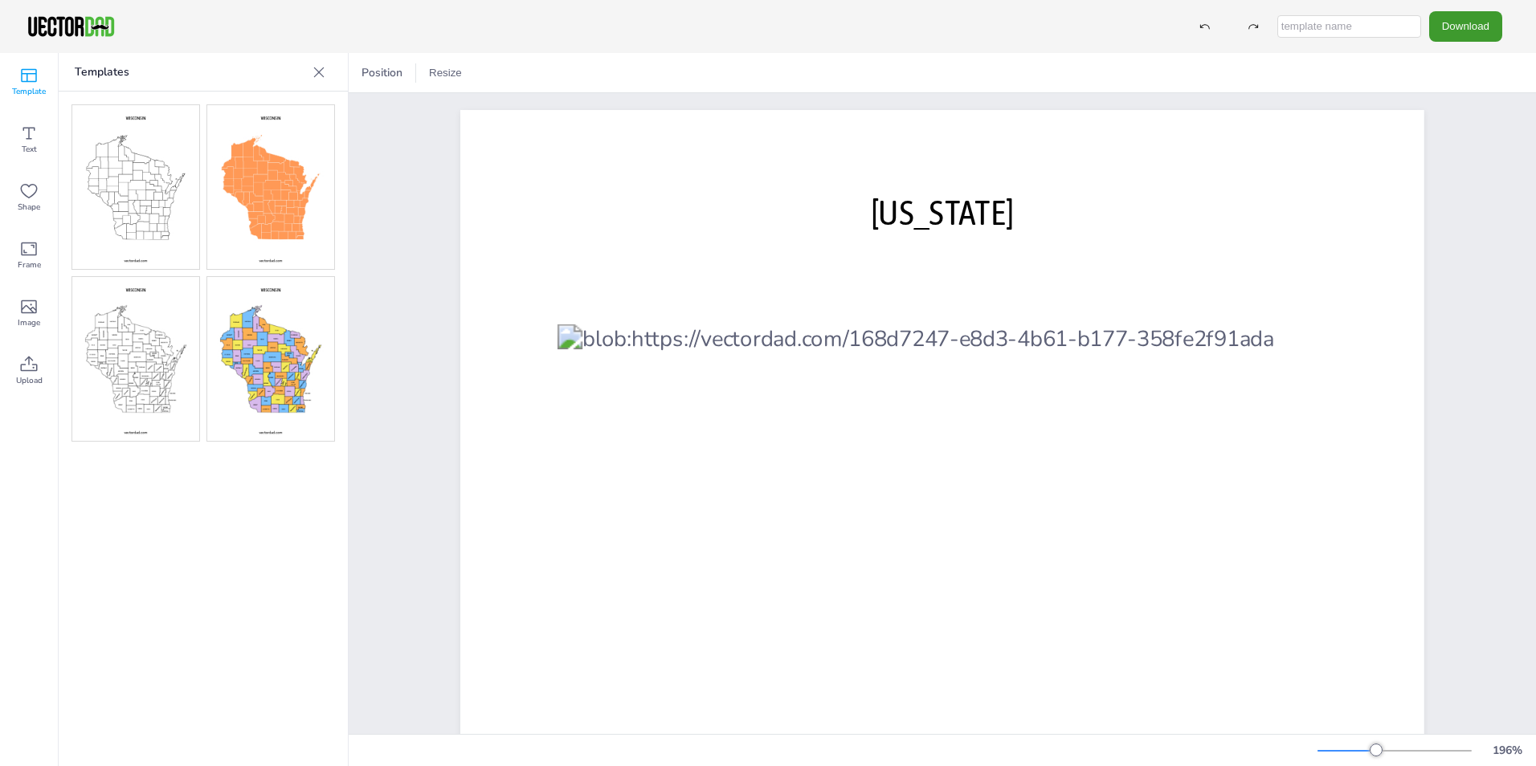
scroll to position [0, 0]
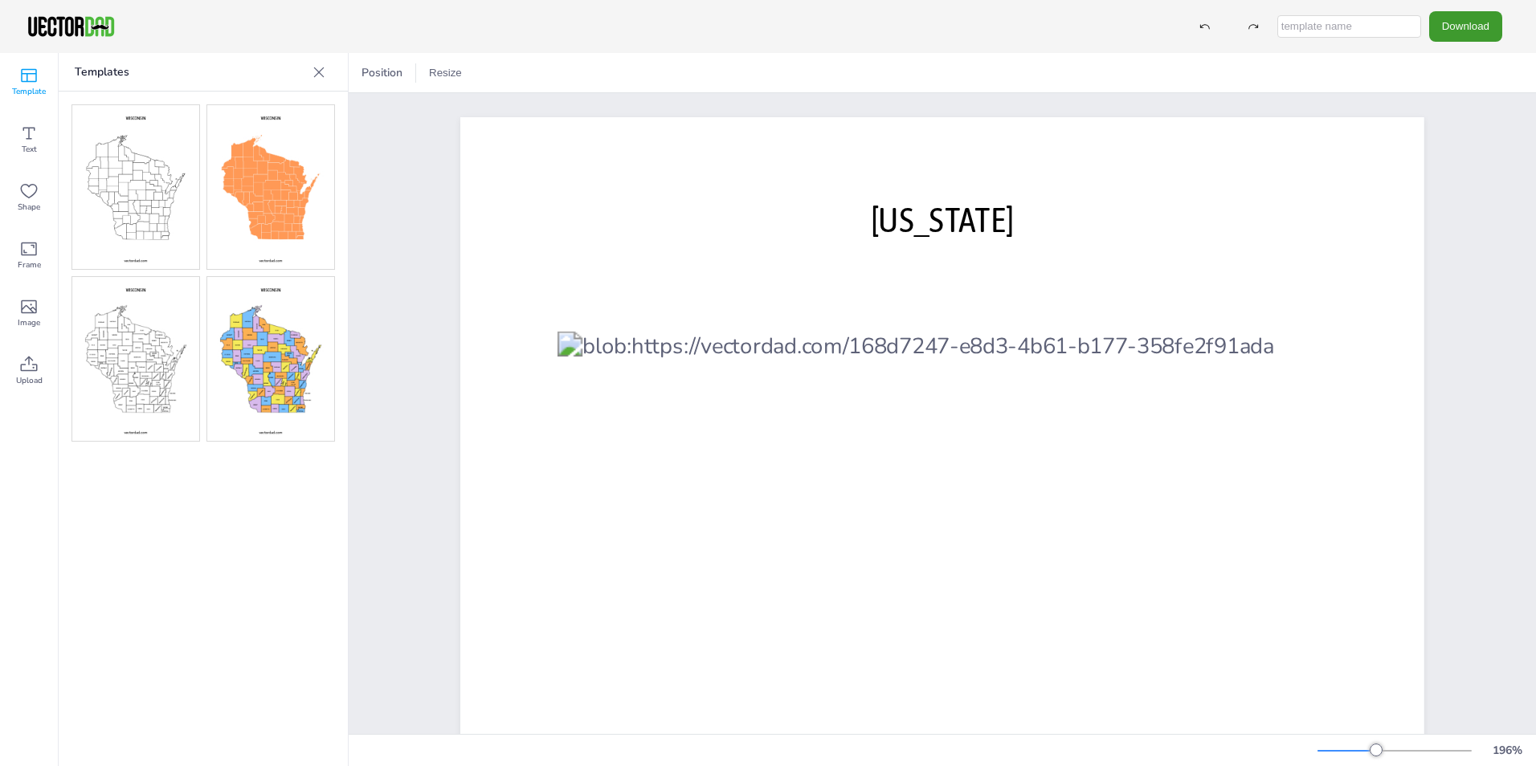
click at [317, 69] on icon at bounding box center [319, 72] width 16 height 16
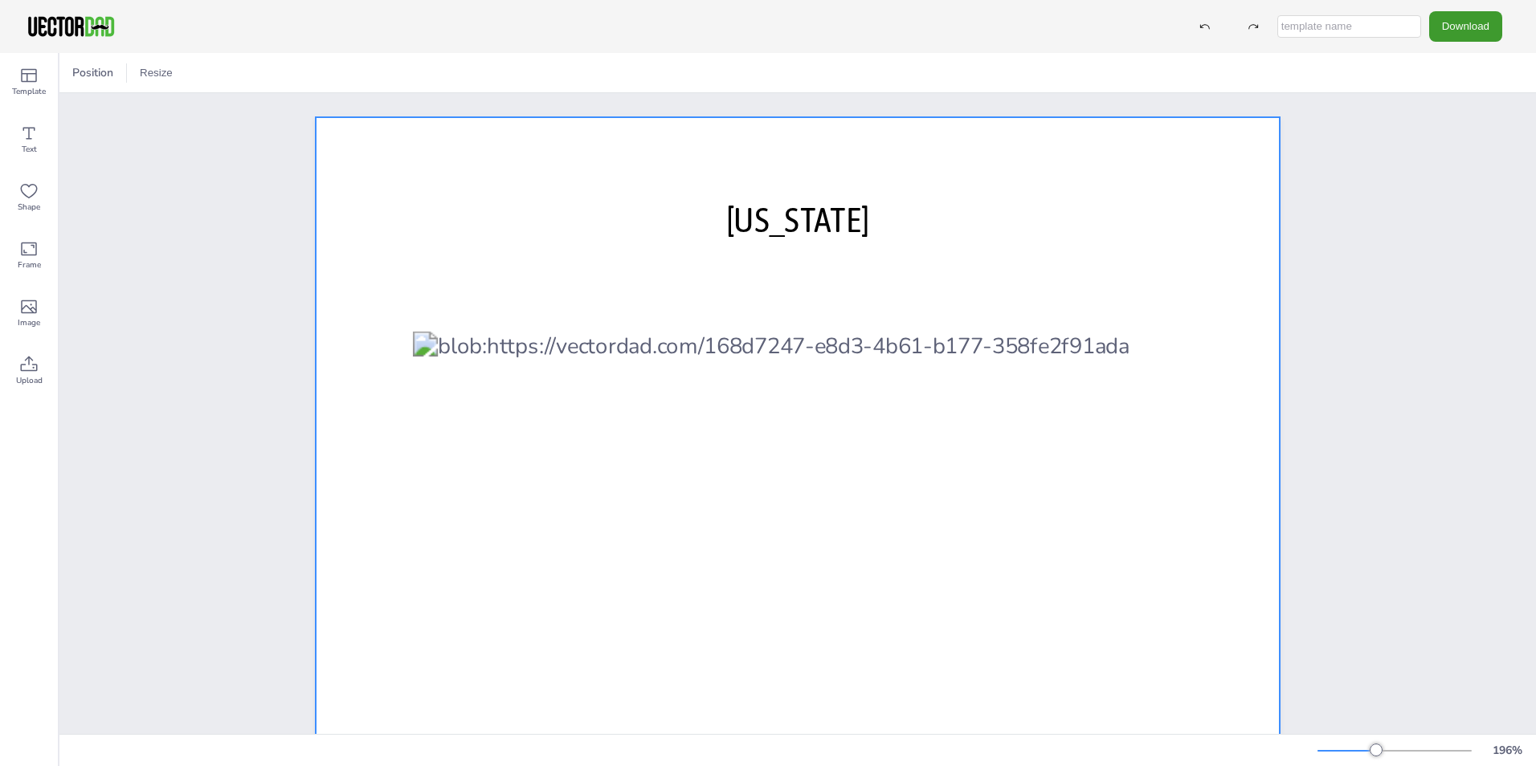
scroll to position [402, 0]
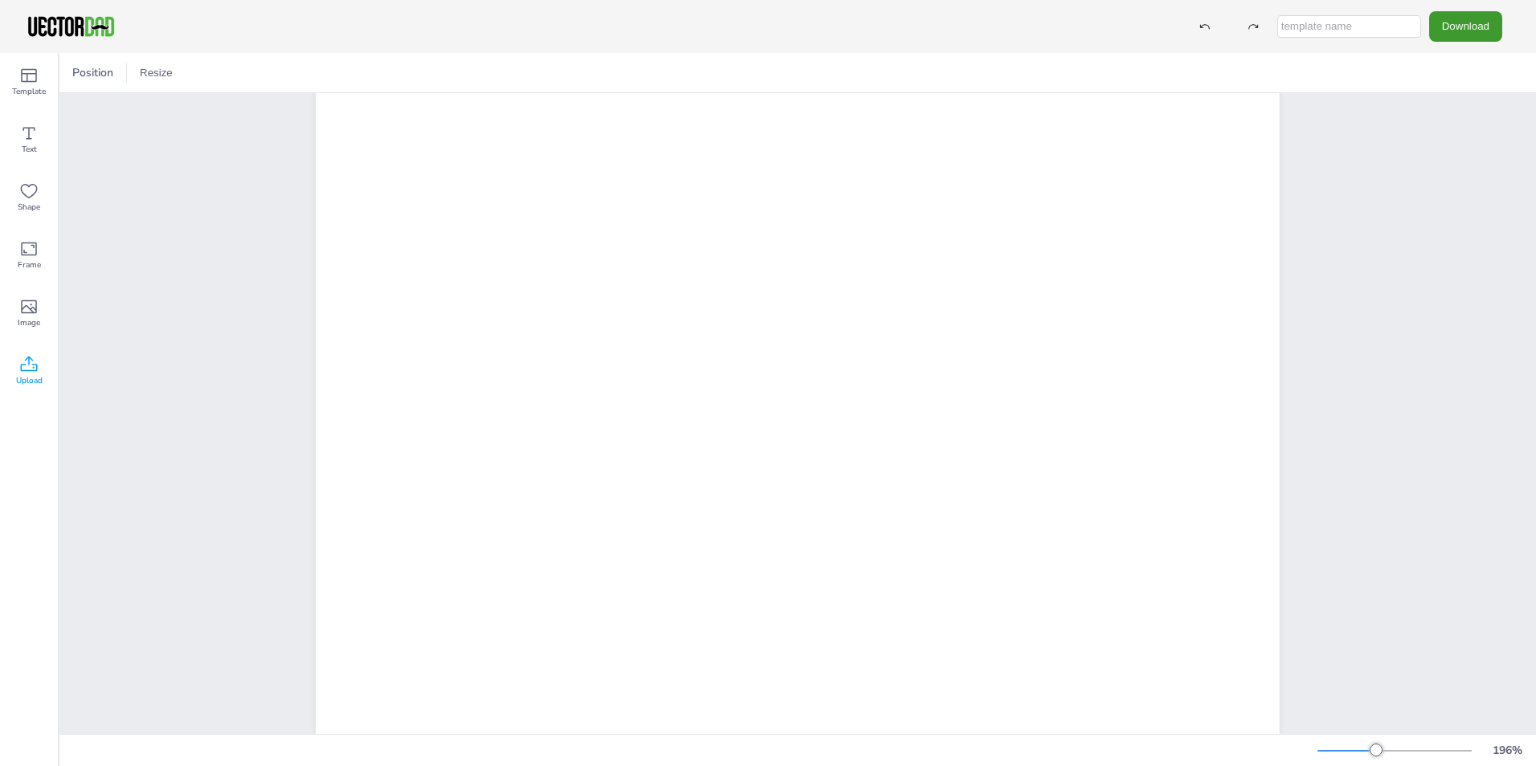
click at [39, 375] on span "Upload" at bounding box center [29, 380] width 27 height 13
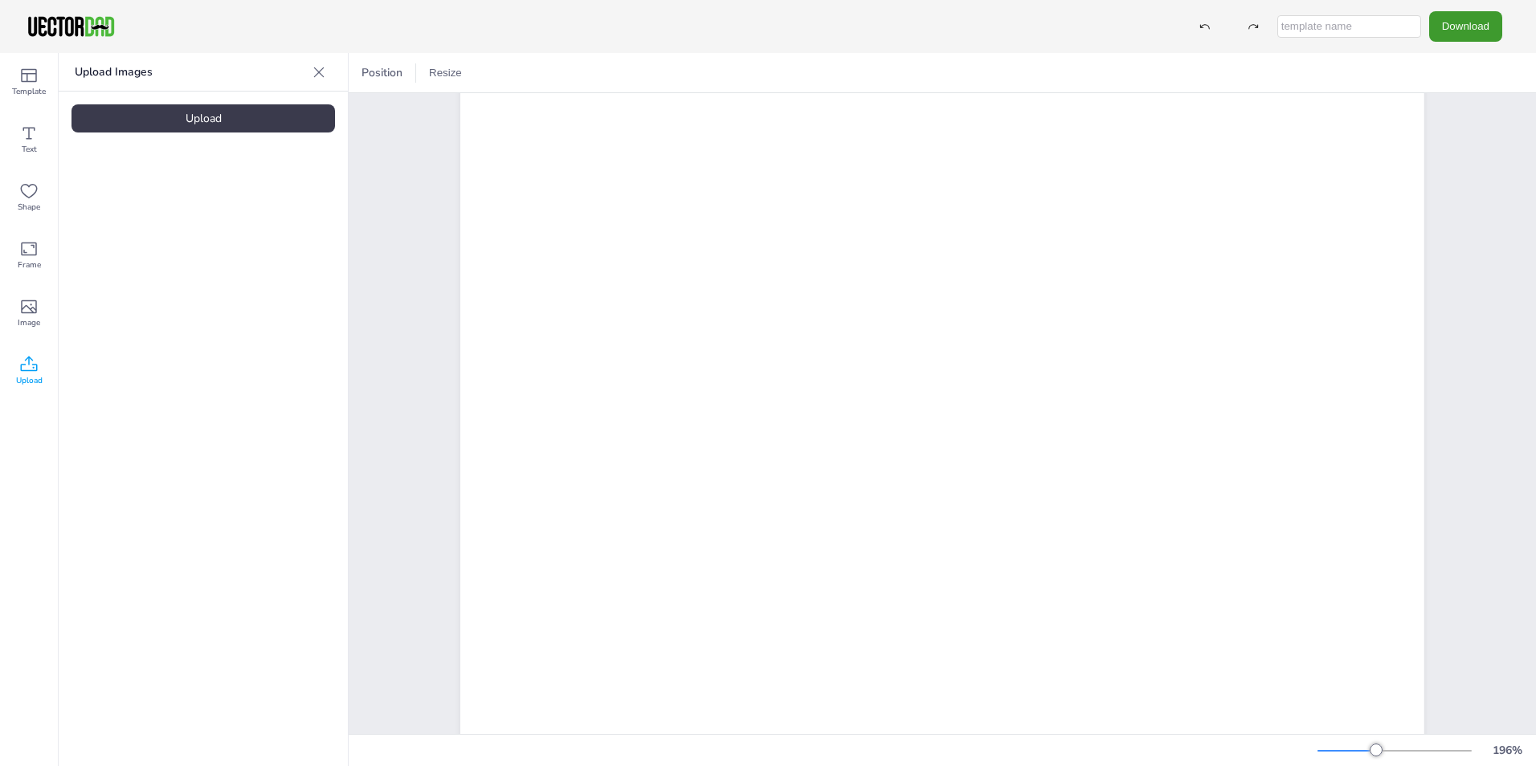
click at [317, 66] on icon at bounding box center [319, 72] width 16 height 16
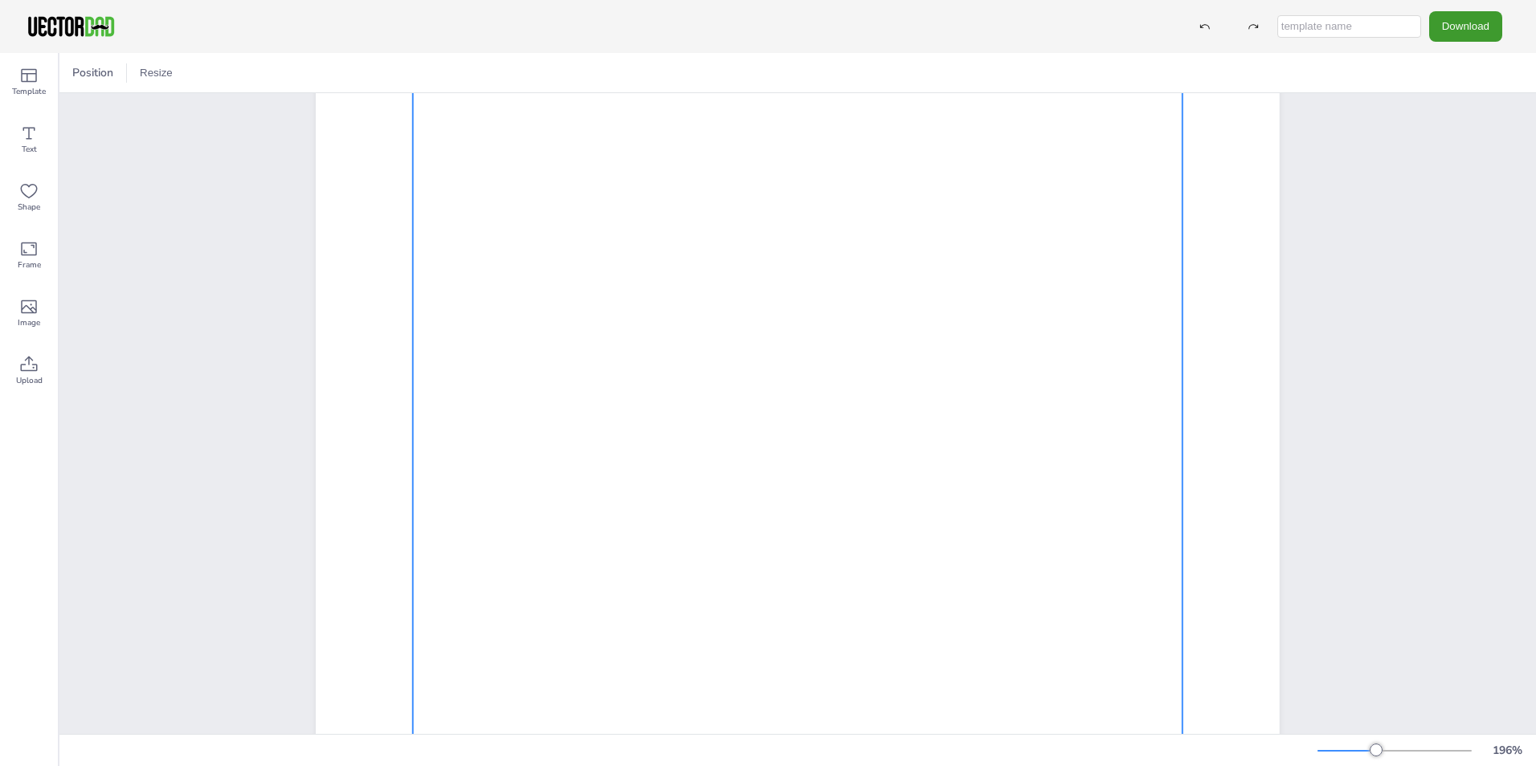
click at [1034, 660] on div at bounding box center [798, 338] width 770 height 817
click at [45, 133] on div "Text" at bounding box center [29, 140] width 58 height 58
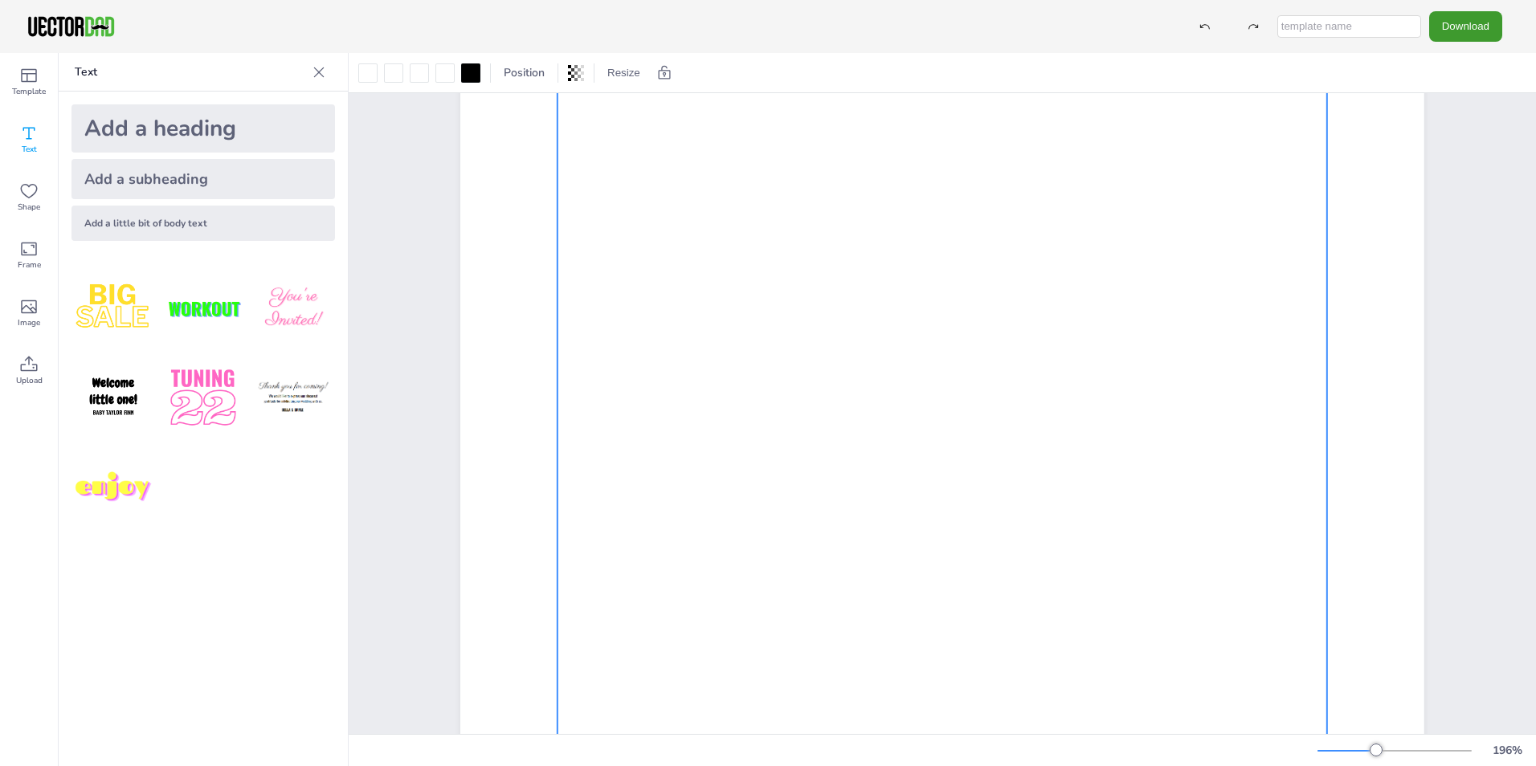
click at [1175, 669] on div at bounding box center [943, 338] width 770 height 817
click at [1173, 668] on div at bounding box center [943, 338] width 770 height 817
click at [178, 229] on div "Add a little bit of body text" at bounding box center [204, 223] width 264 height 35
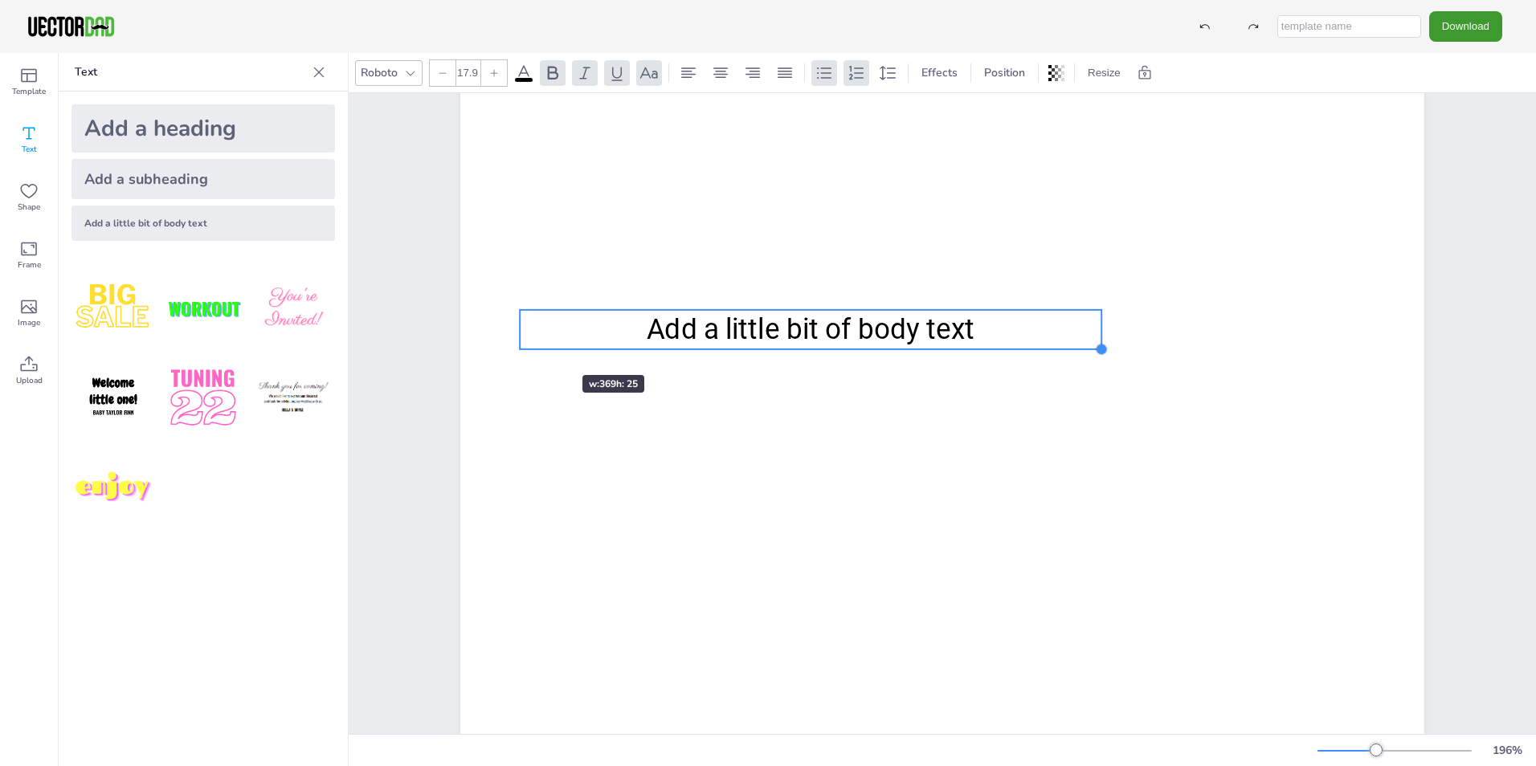
drag, startPoint x: 1359, startPoint y: 364, endPoint x: 533, endPoint y: 346, distance: 826.1
click at [533, 346] on div "[DOMAIN_NAME] [US_STATE] Add a little bit of body text" at bounding box center [942, 338] width 964 height 1245
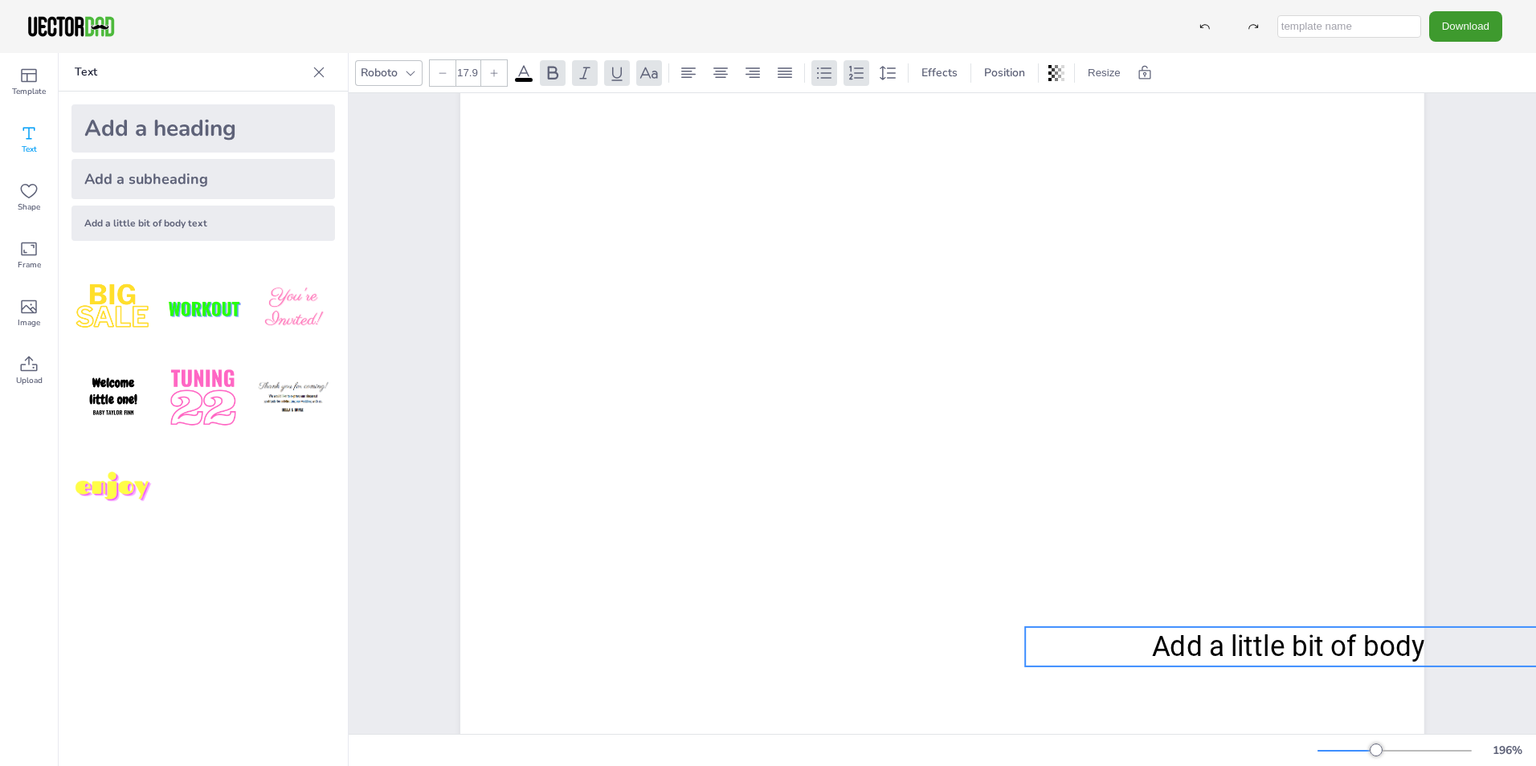
drag, startPoint x: 549, startPoint y: 326, endPoint x: 1056, endPoint y: 644, distance: 598.1
click at [1056, 644] on p "Add a little bit of body text" at bounding box center [1315, 646] width 581 height 39
type input "14.4"
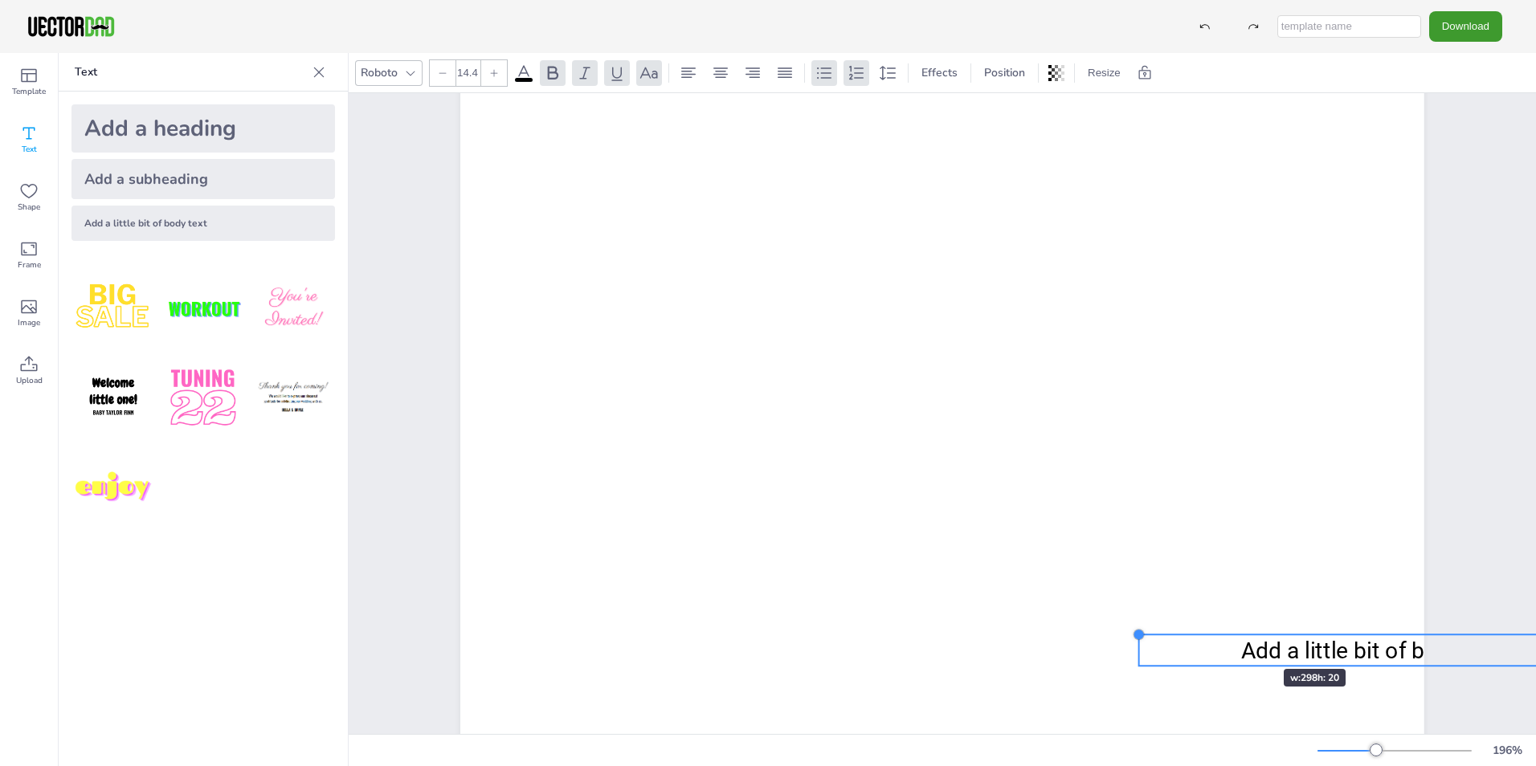
drag, startPoint x: 1021, startPoint y: 627, endPoint x: 1236, endPoint y: 640, distance: 215.7
click at [1236, 640] on div "[DOMAIN_NAME] [US_STATE] Add a little bit of body text" at bounding box center [942, 338] width 964 height 1245
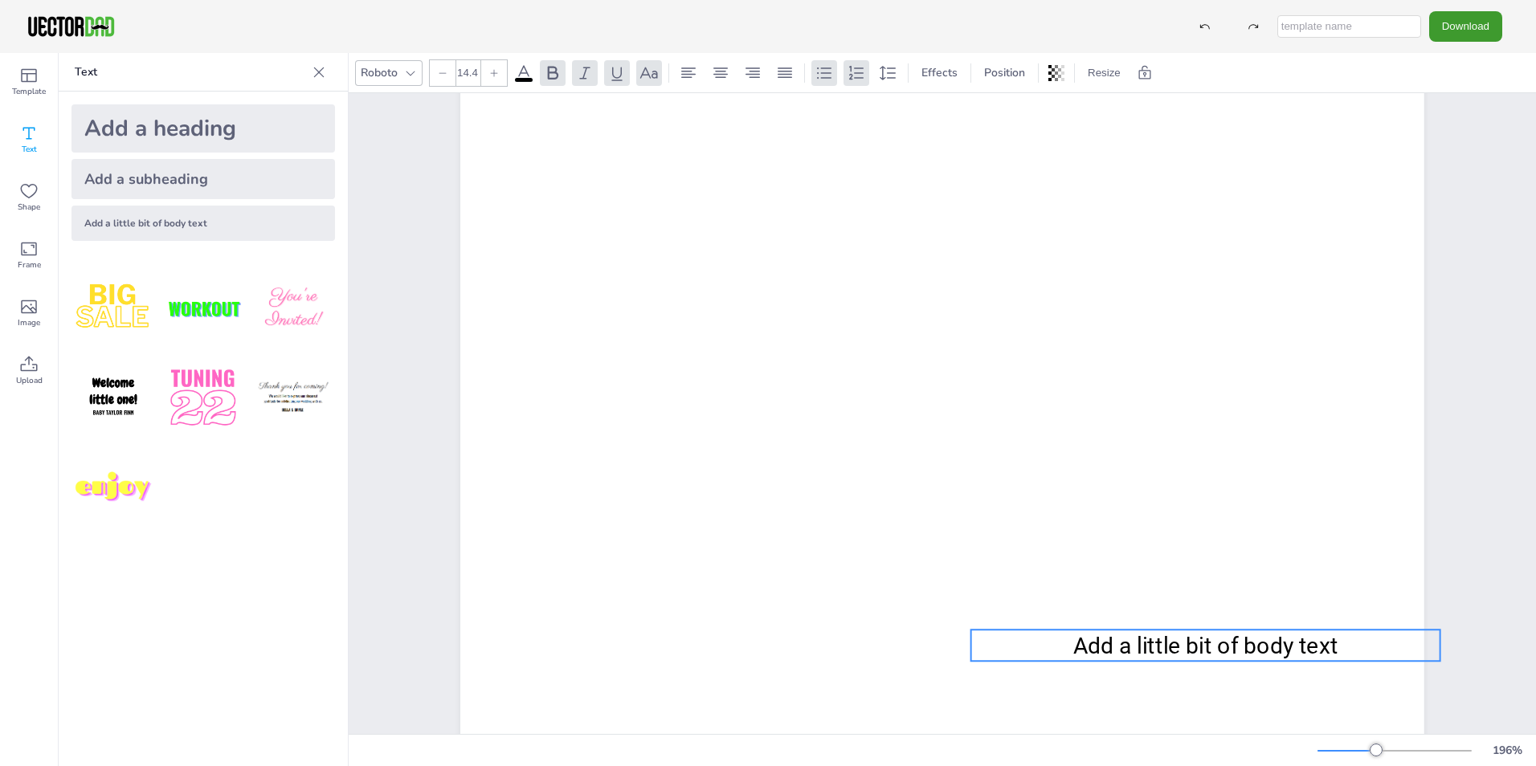
drag, startPoint x: 1277, startPoint y: 653, endPoint x: 1109, endPoint y: 648, distance: 168.0
click at [1109, 648] on span "Add a little bit of body text" at bounding box center [1205, 646] width 265 height 27
drag, startPoint x: 1436, startPoint y: 630, endPoint x: 1105, endPoint y: 656, distance: 331.2
click at [1105, 656] on div "[DOMAIN_NAME] [US_STATE] Add a little bit of body text" at bounding box center [942, 338] width 964 height 1245
click at [1320, 646] on span "Add a little bit of body text" at bounding box center [1205, 646] width 265 height 27
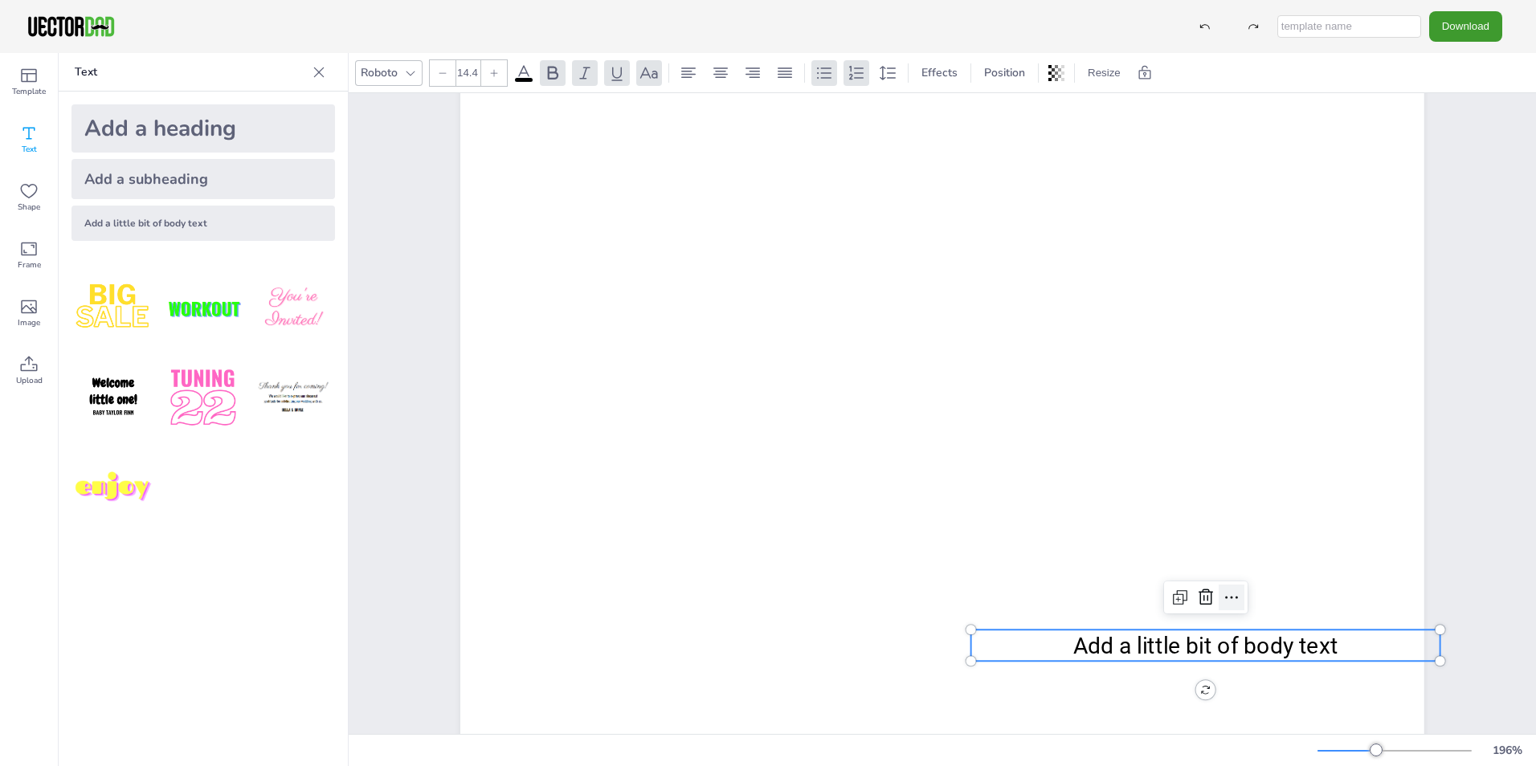
click at [1226, 602] on icon at bounding box center [1231, 597] width 19 height 19
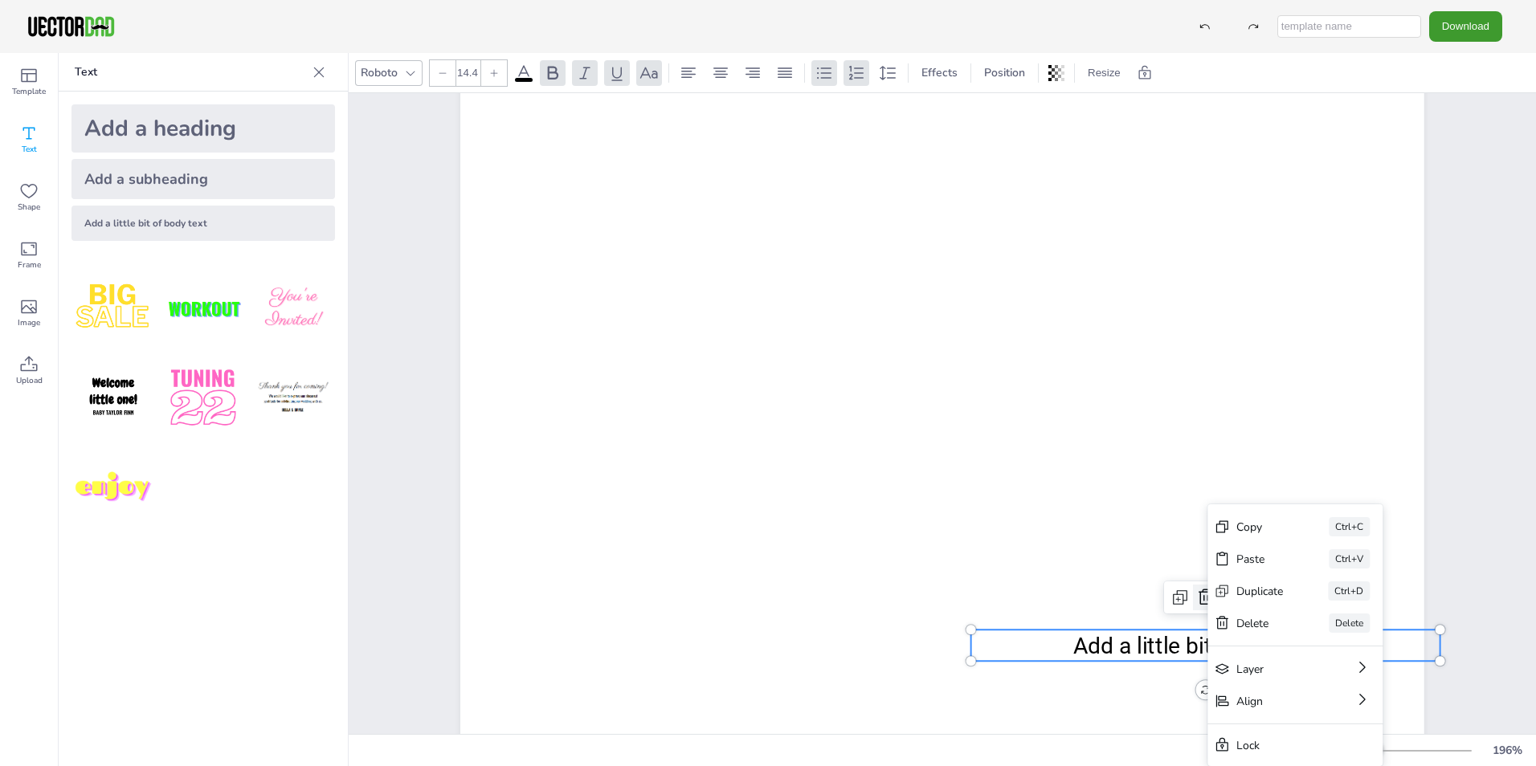
click at [1196, 600] on icon at bounding box center [1205, 597] width 19 height 19
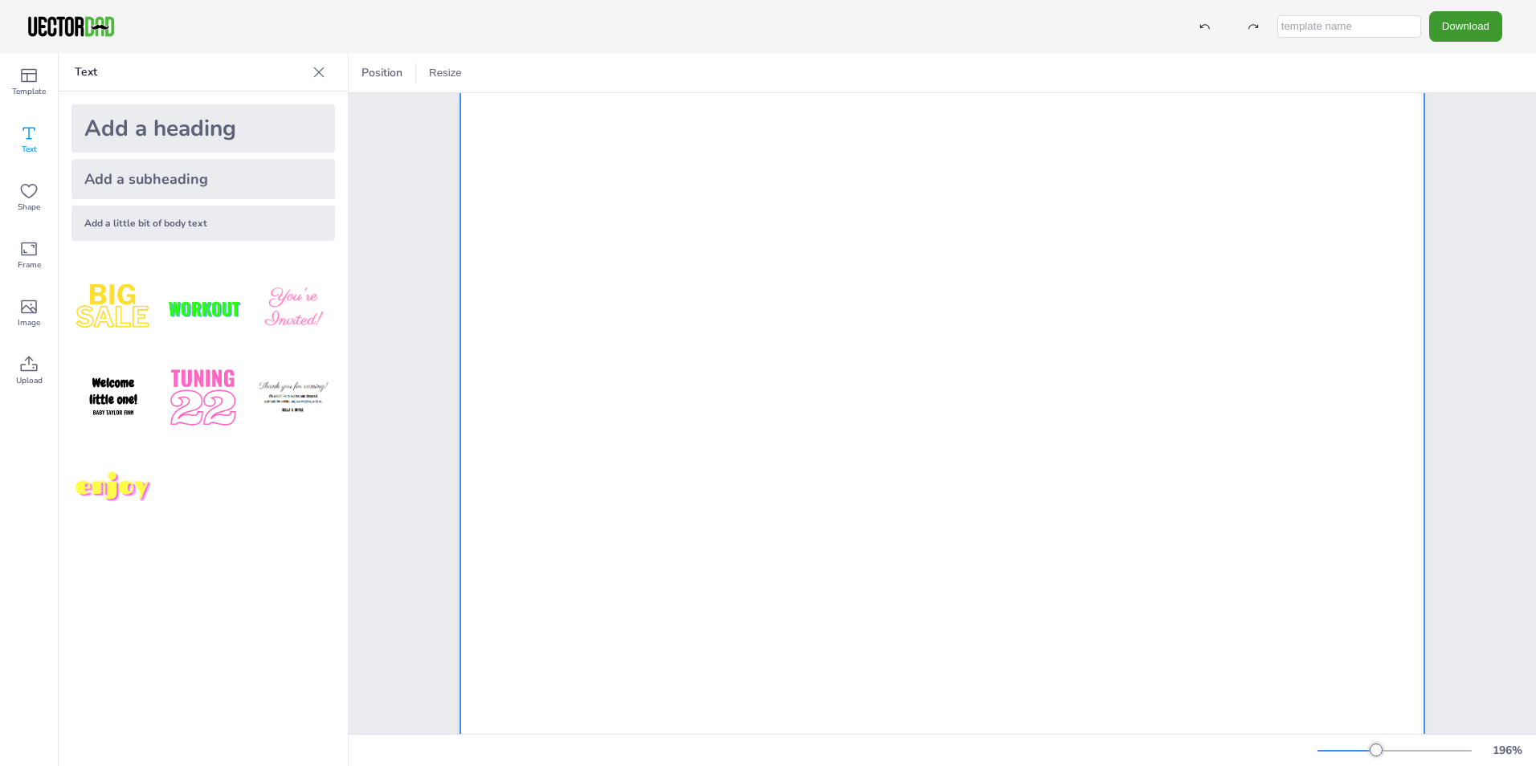
click at [1330, 603] on div at bounding box center [942, 338] width 964 height 1245
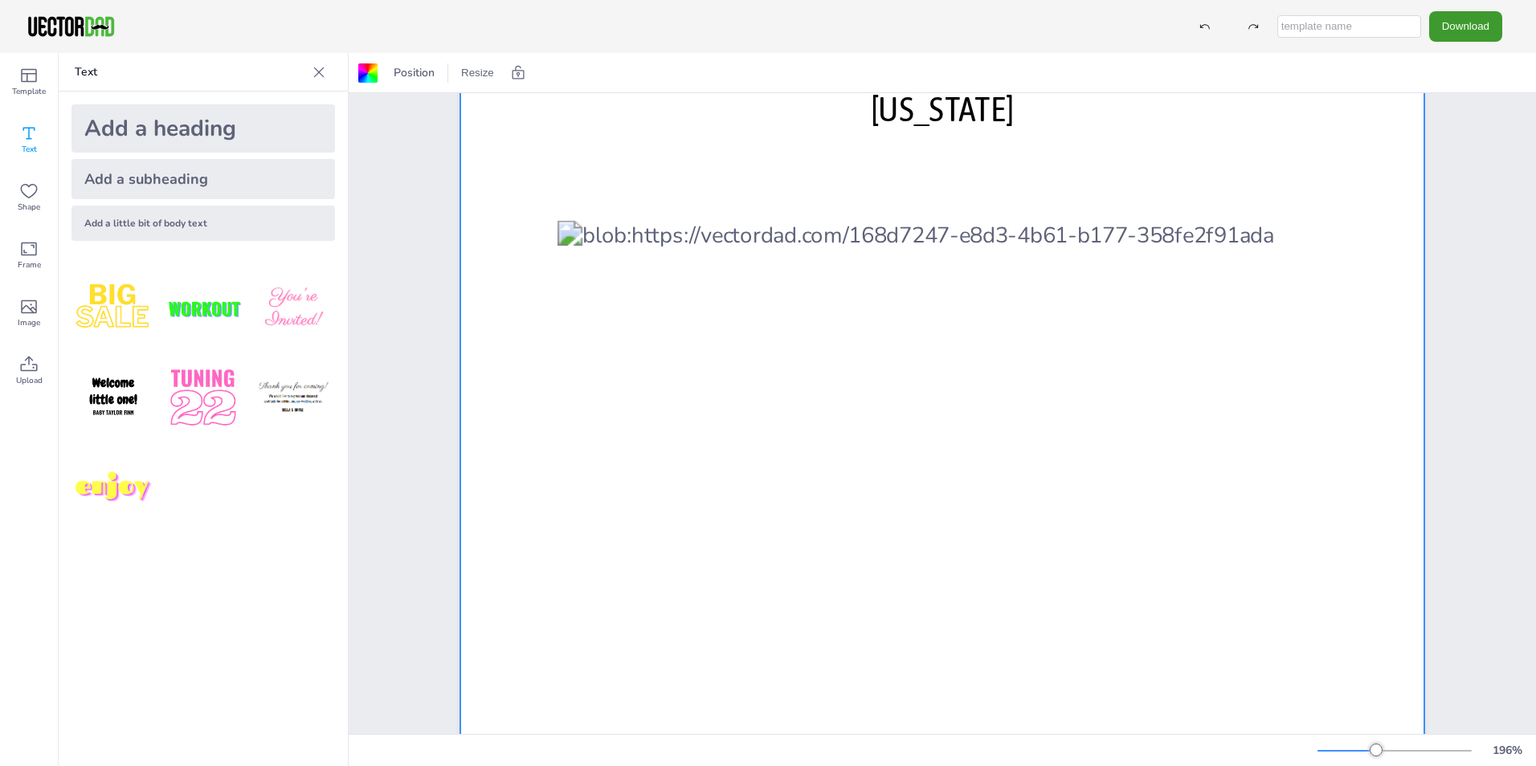
scroll to position [80, 0]
